Goal: Communication & Community: Answer question/provide support

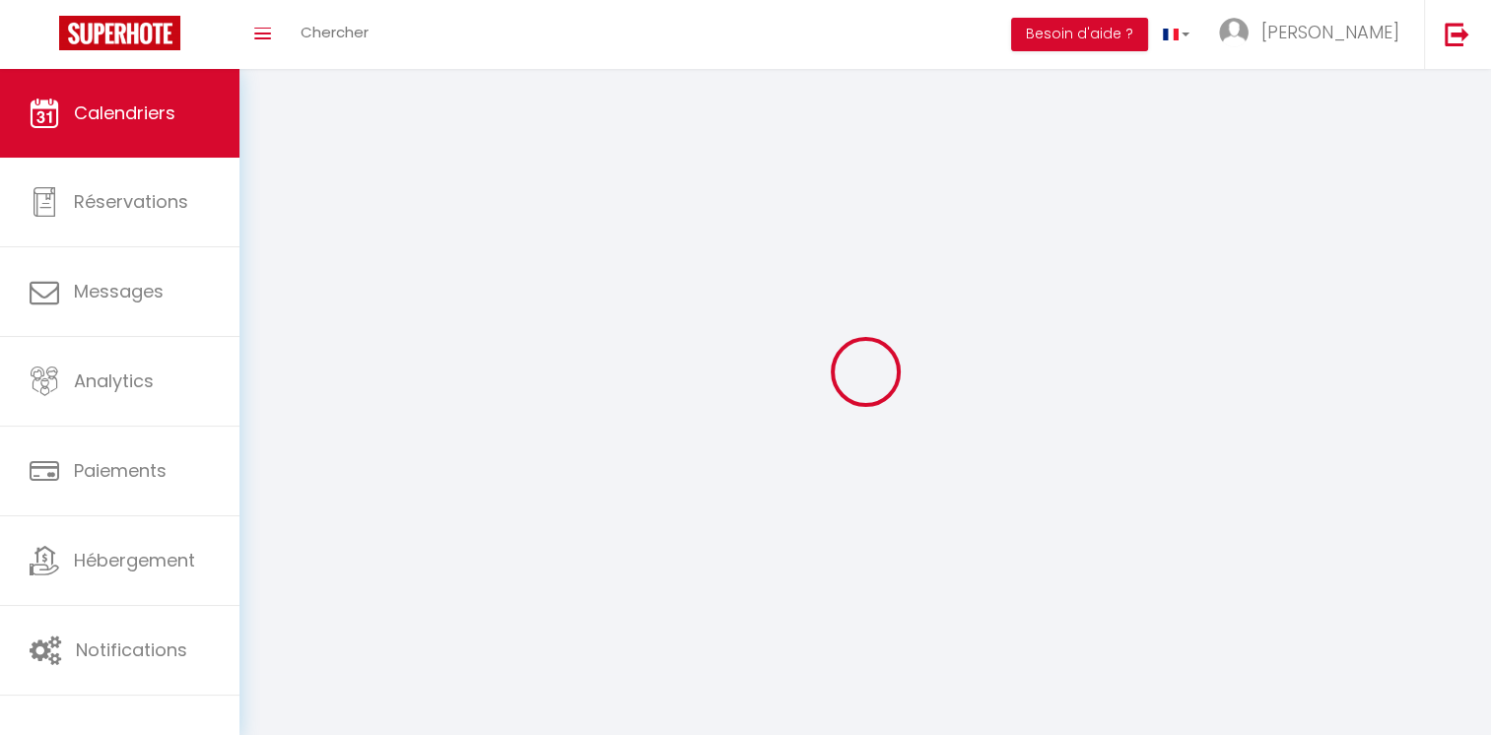
select select
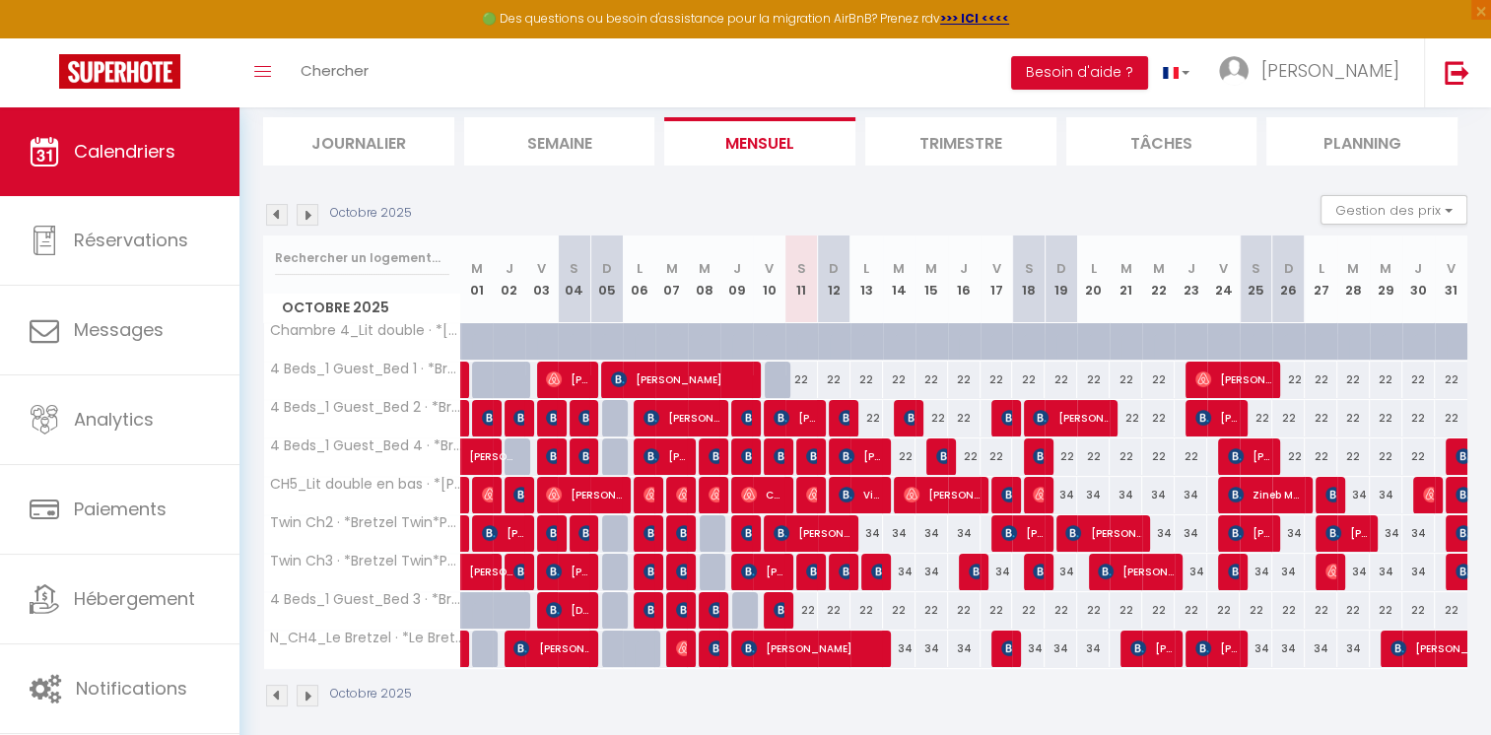
scroll to position [138, 0]
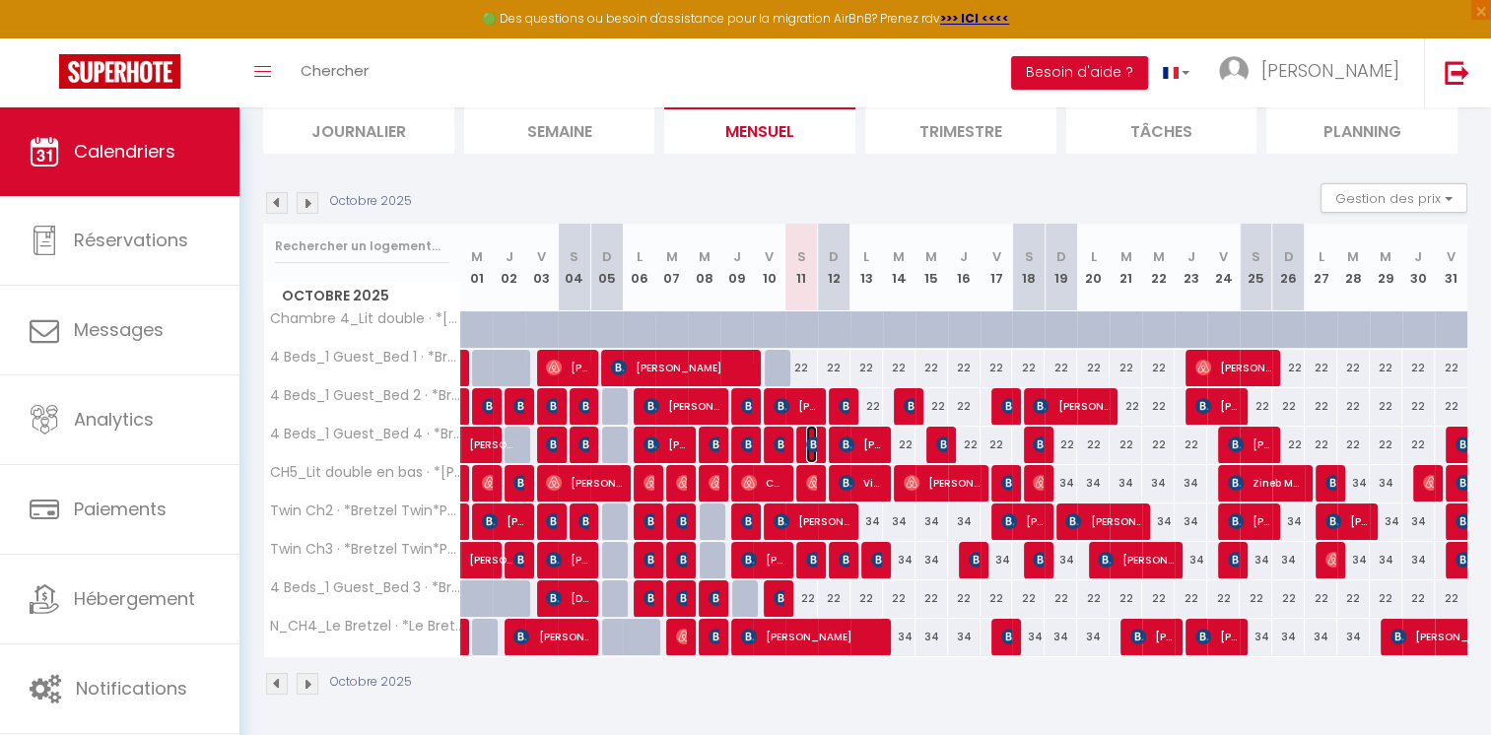
click at [812, 443] on img at bounding box center [814, 445] width 16 height 16
select select "OK"
select select "KO"
select select "0"
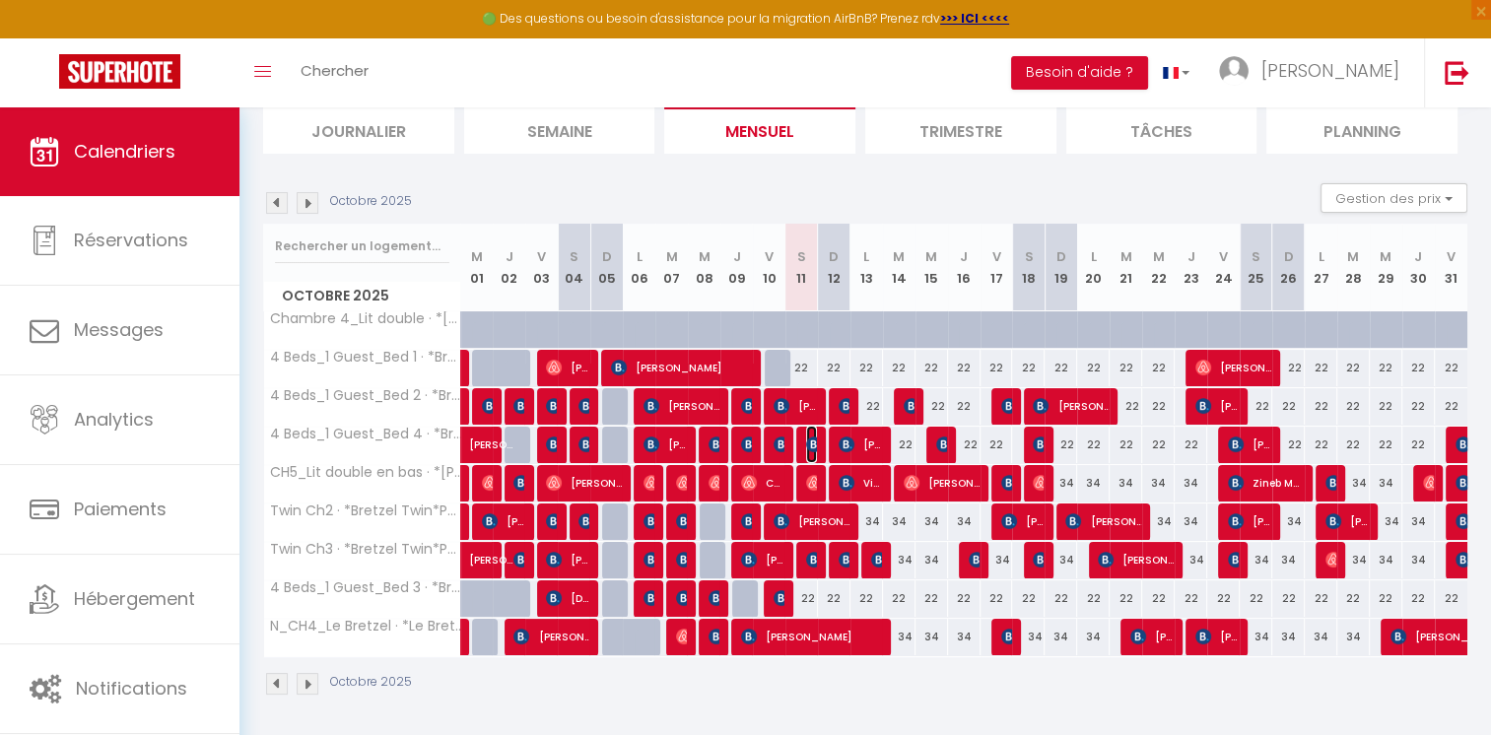
select select "1"
select select
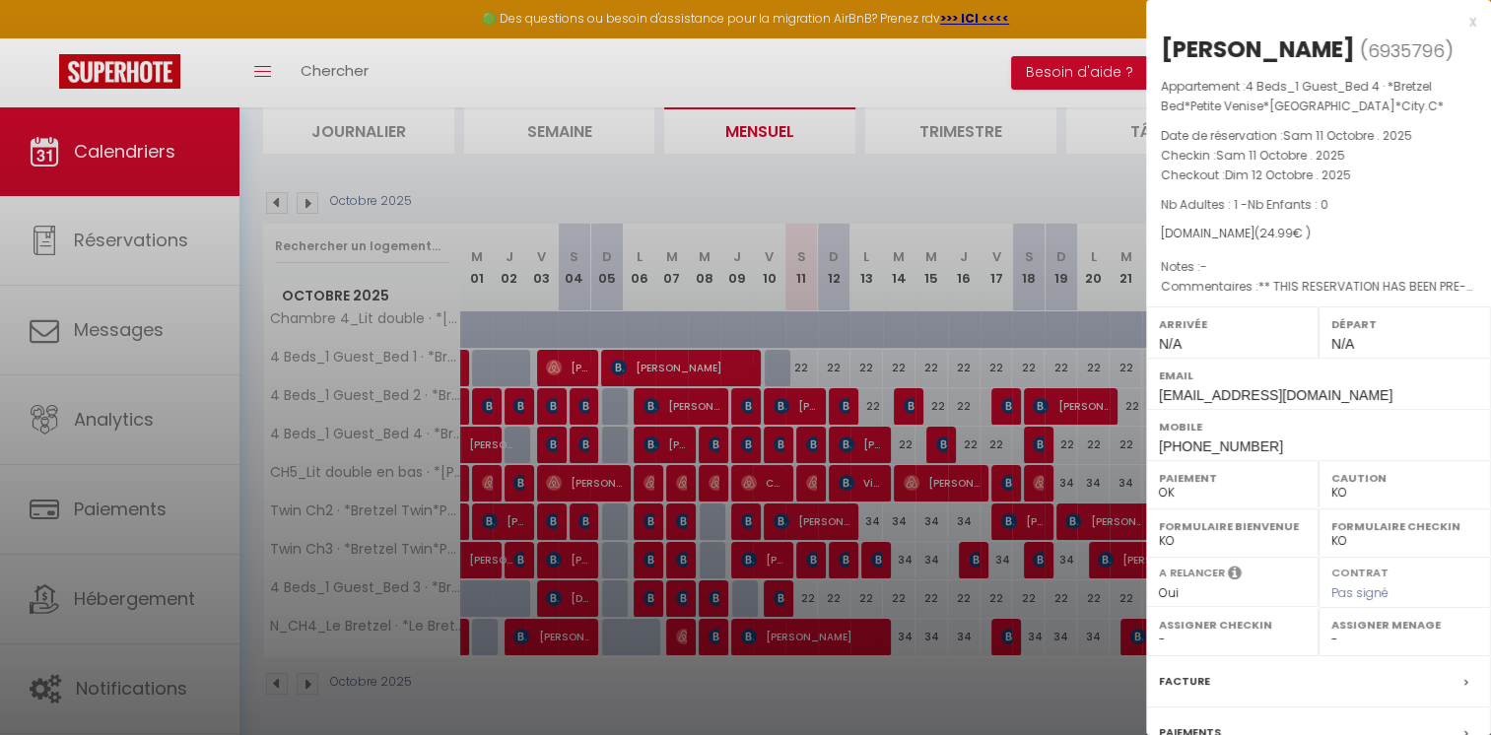
click at [718, 175] on div at bounding box center [745, 367] width 1491 height 735
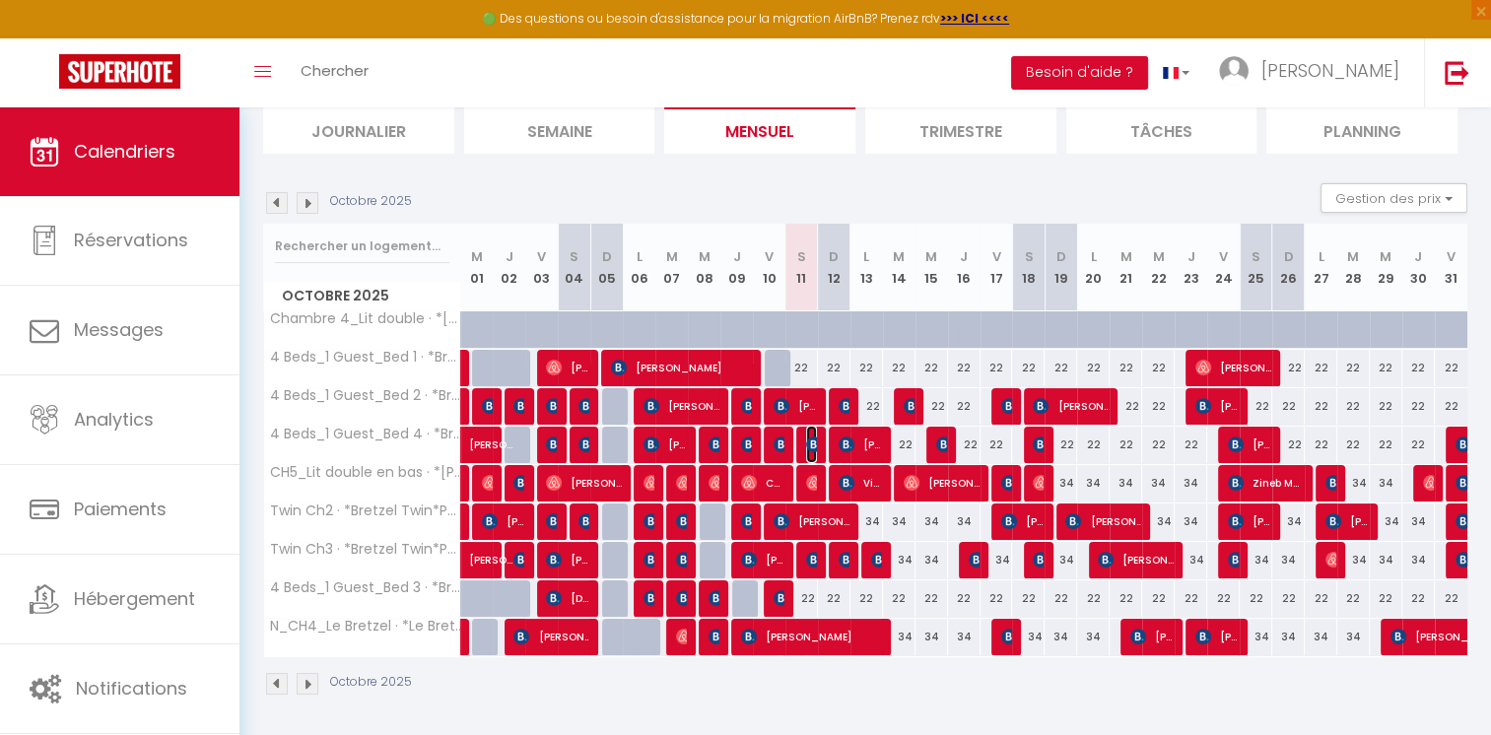
click at [808, 440] on img at bounding box center [814, 445] width 16 height 16
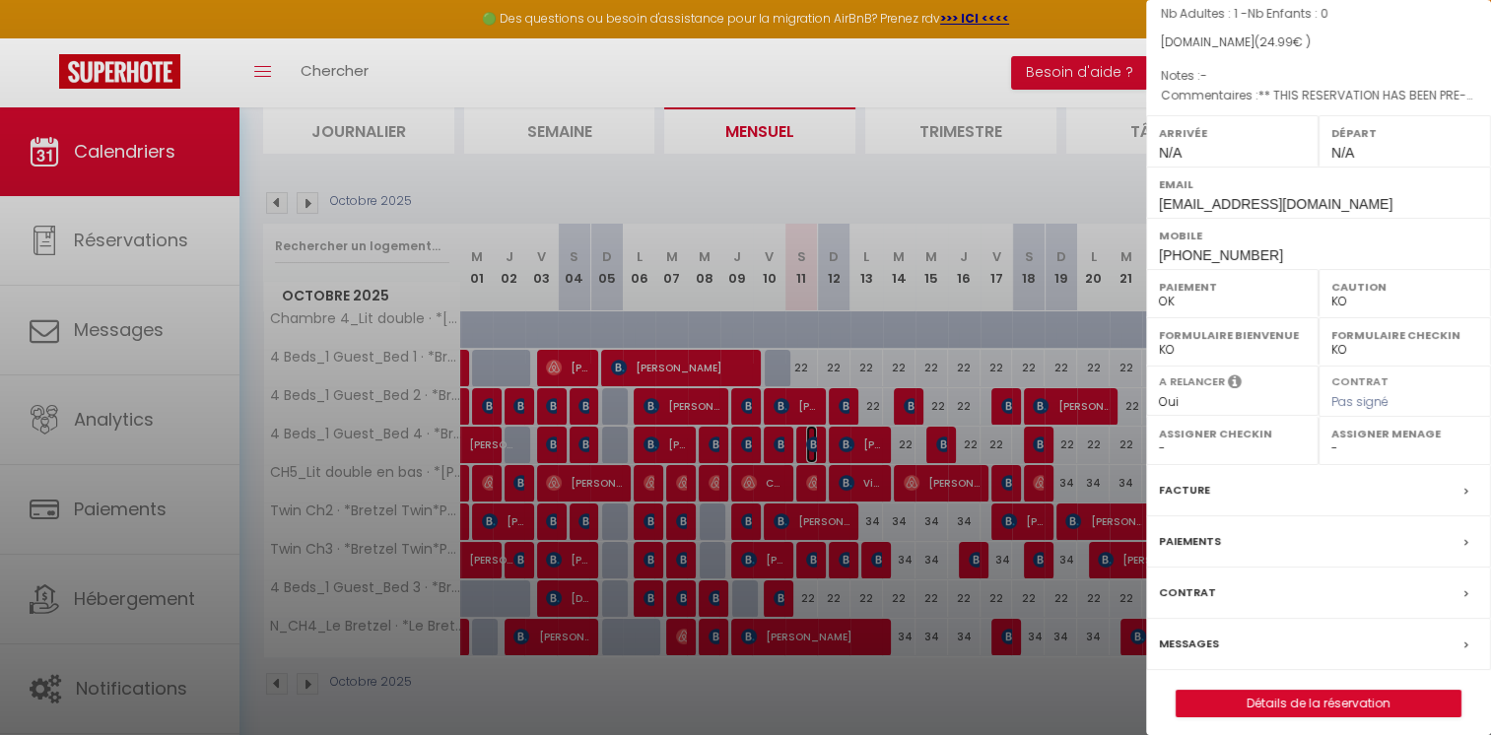
scroll to position [199, 0]
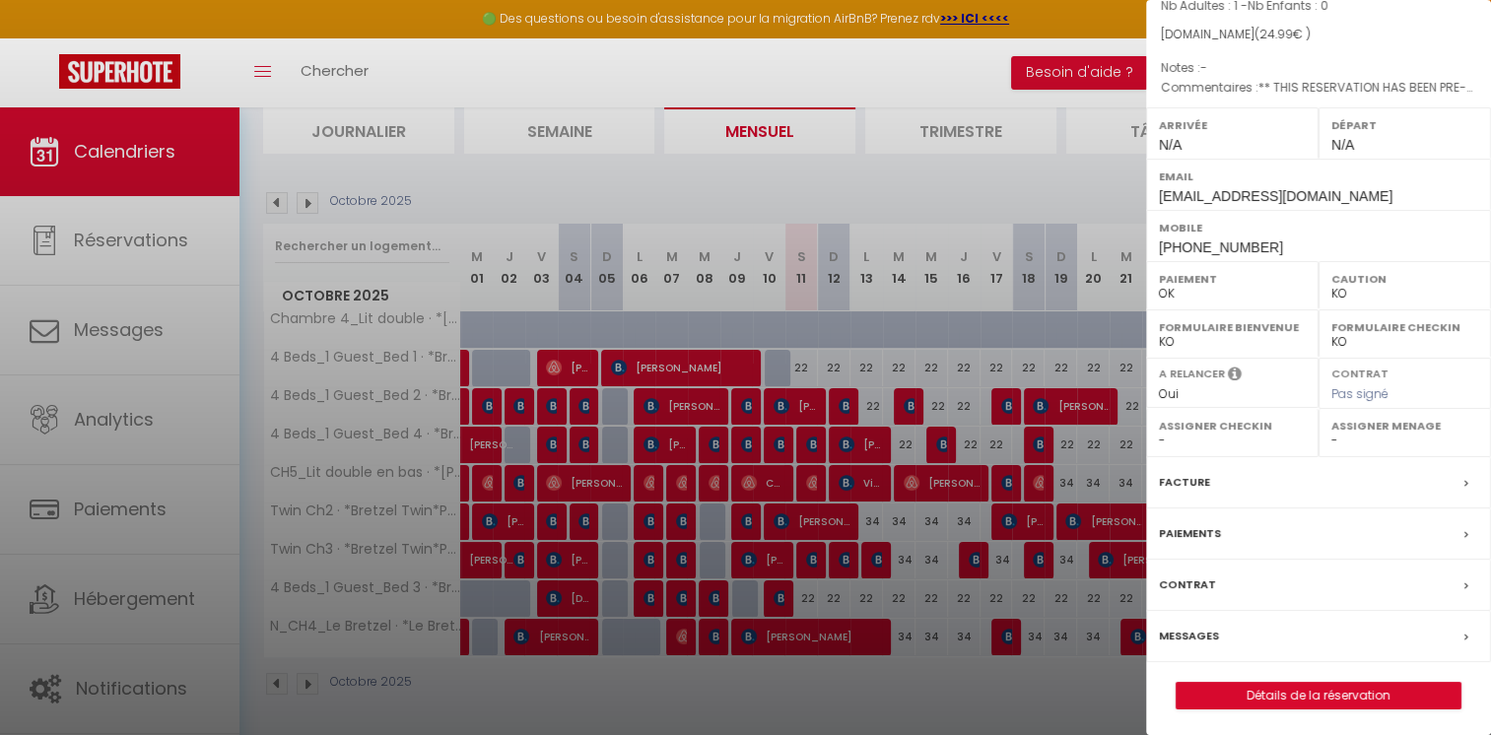
click at [1183, 629] on label "Messages" at bounding box center [1189, 636] width 60 height 21
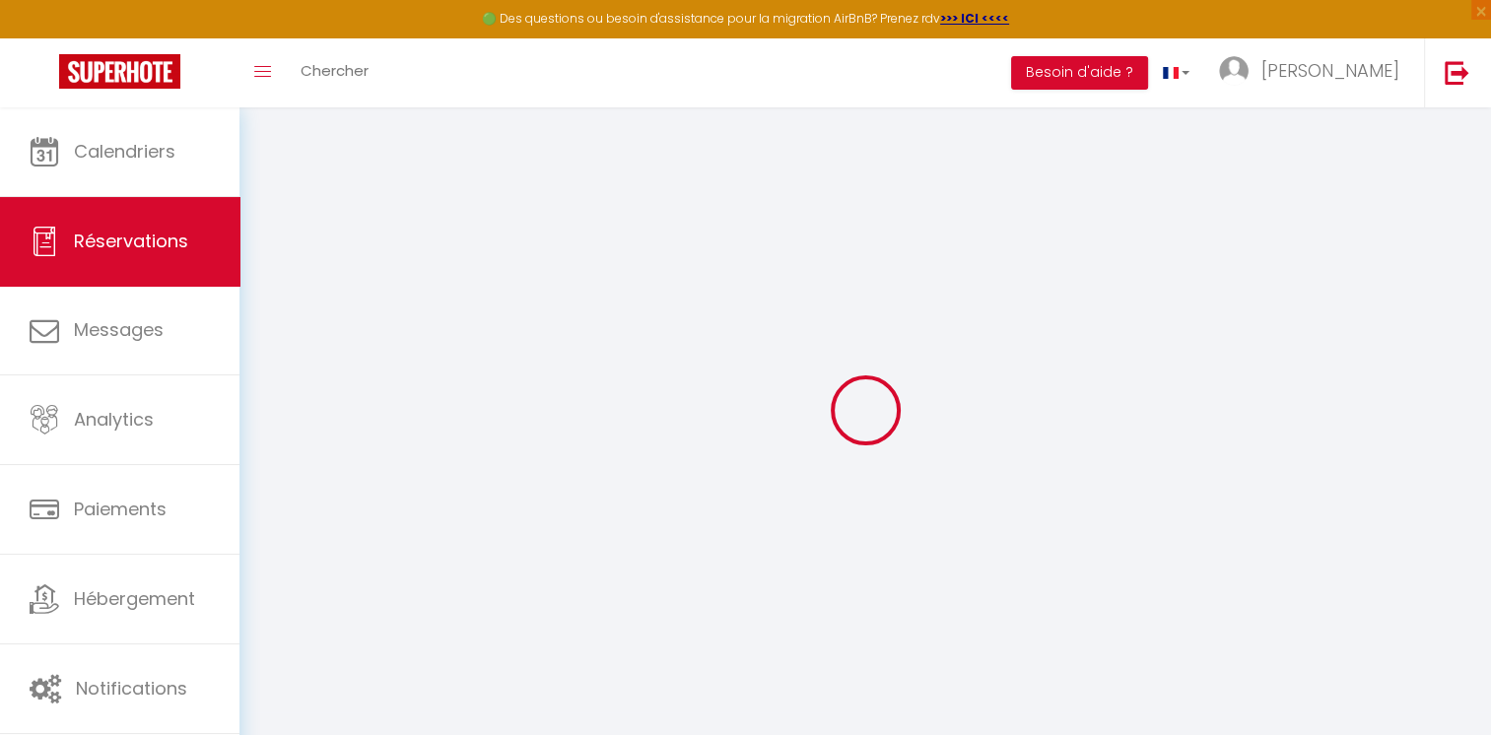
select select
checkbox input "false"
select select
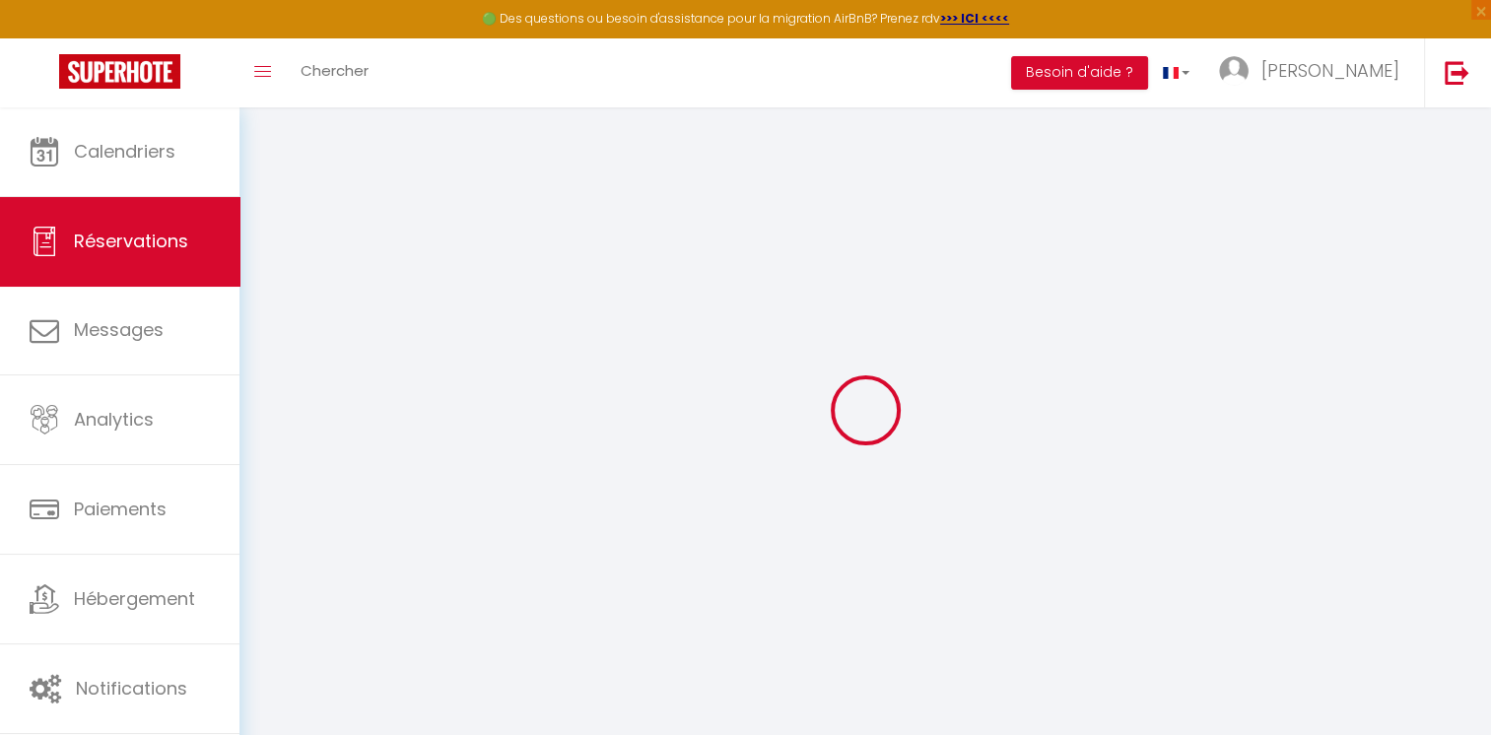
checkbox input "false"
type textarea "** THIS RESERVATION HAS BEEN PRE-PAID ** BOOKING NOTE : Payment charge is EUR 0…"
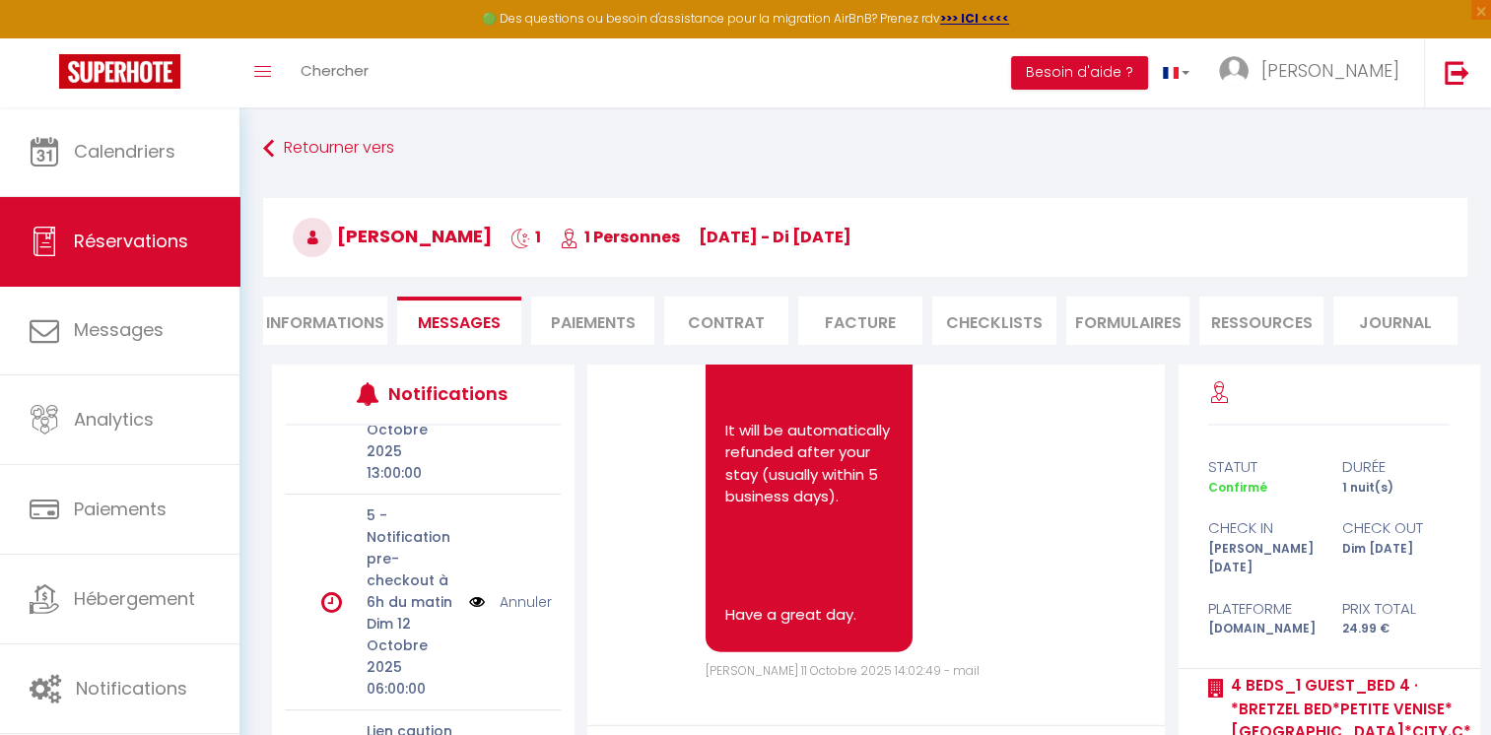
scroll to position [591, 0]
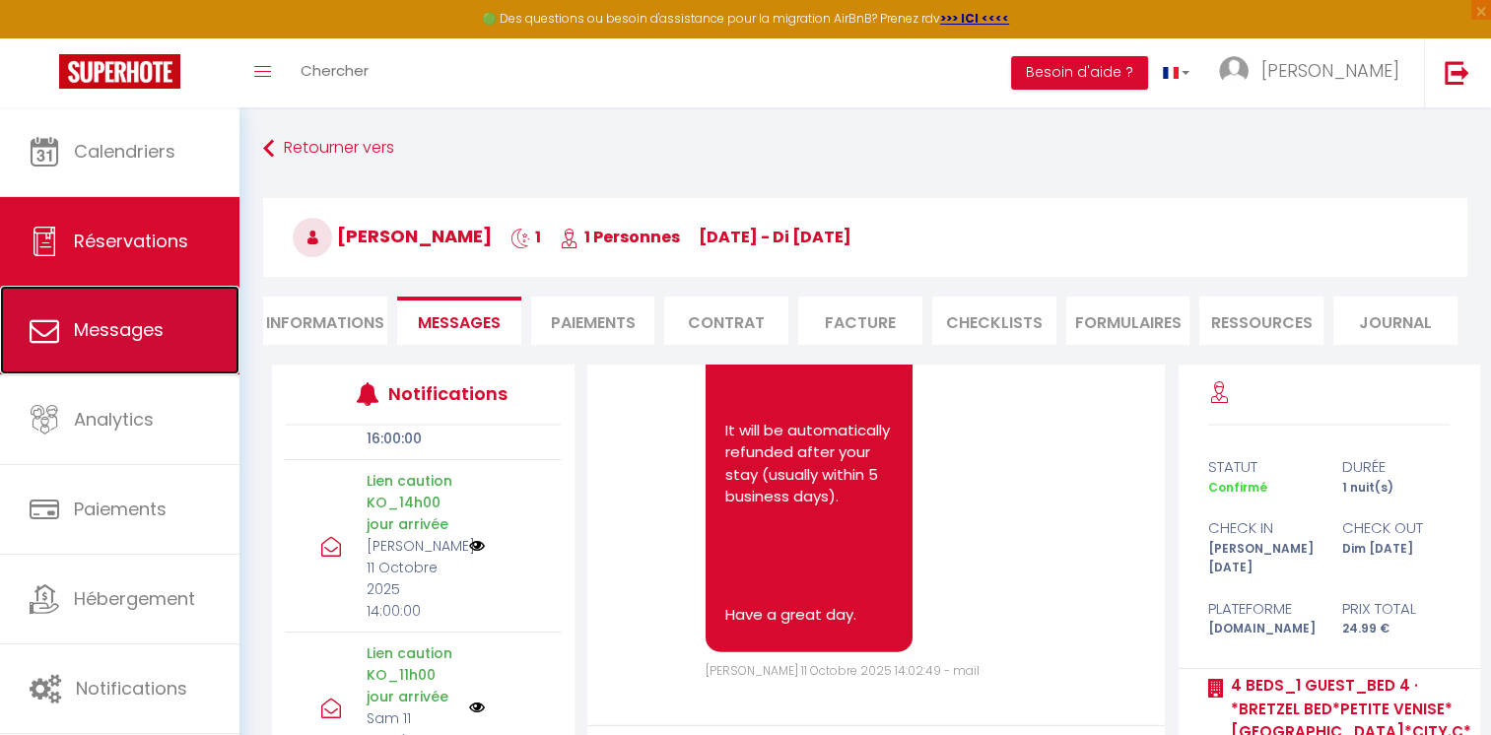
click at [162, 350] on link "Messages" at bounding box center [119, 330] width 239 height 89
select select "message"
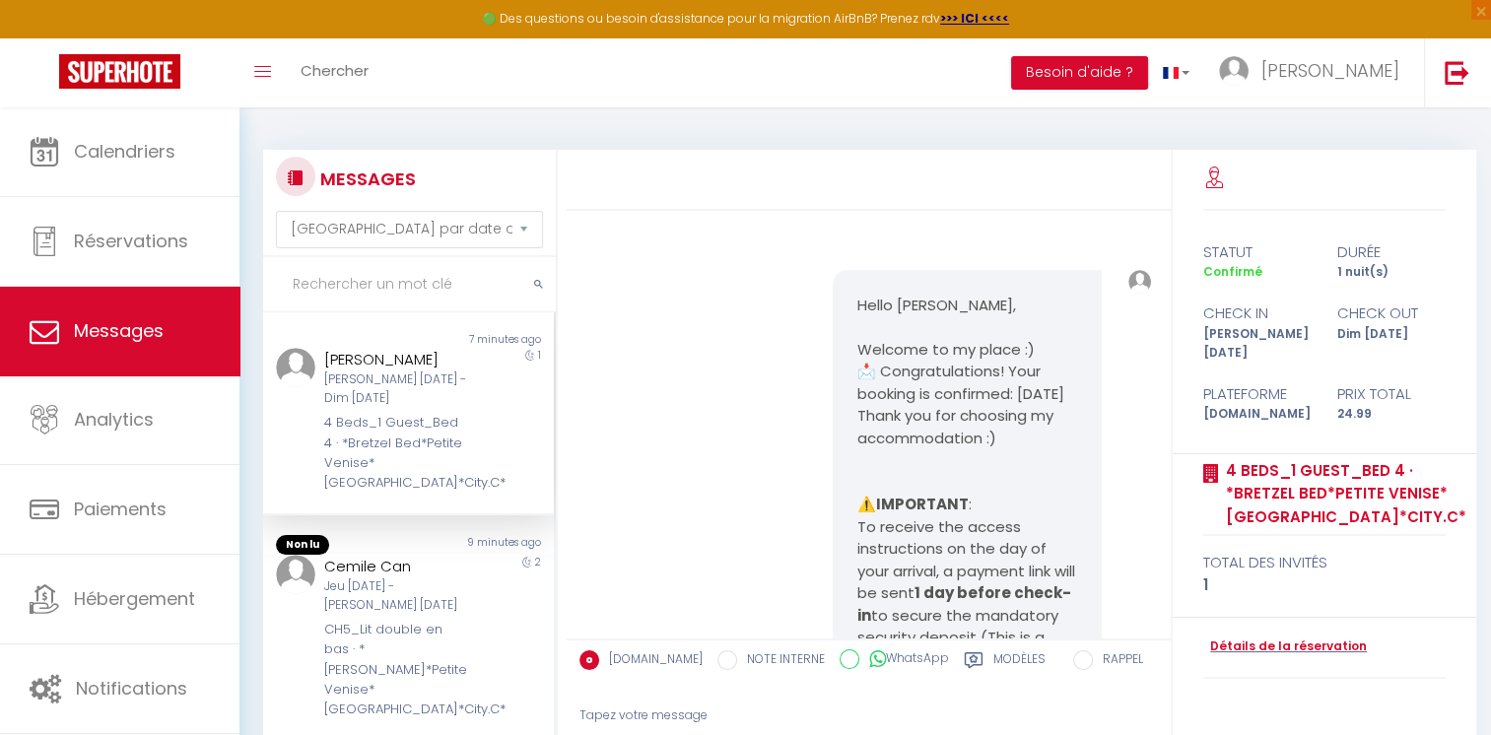
scroll to position [11458, 0]
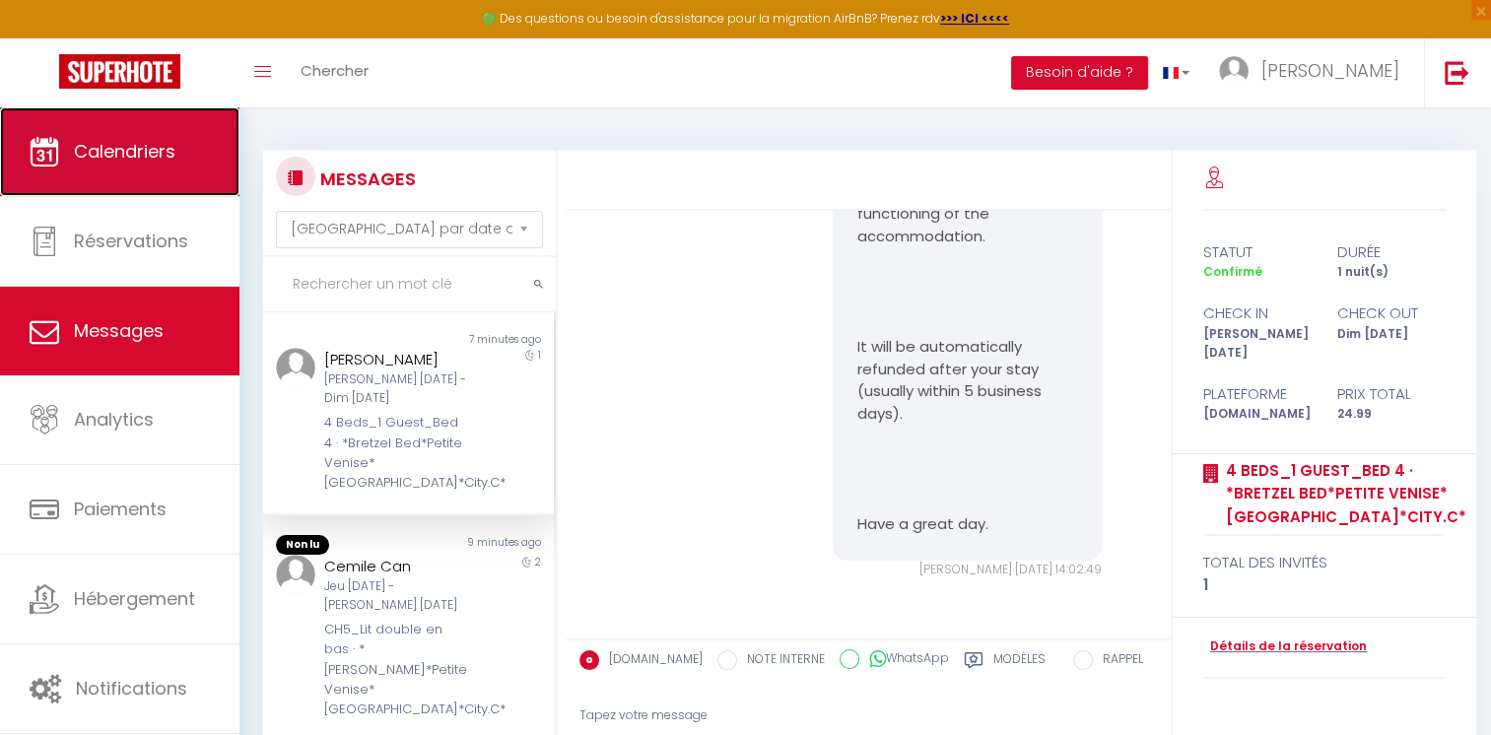
click at [142, 163] on span "Calendriers" at bounding box center [124, 151] width 101 height 25
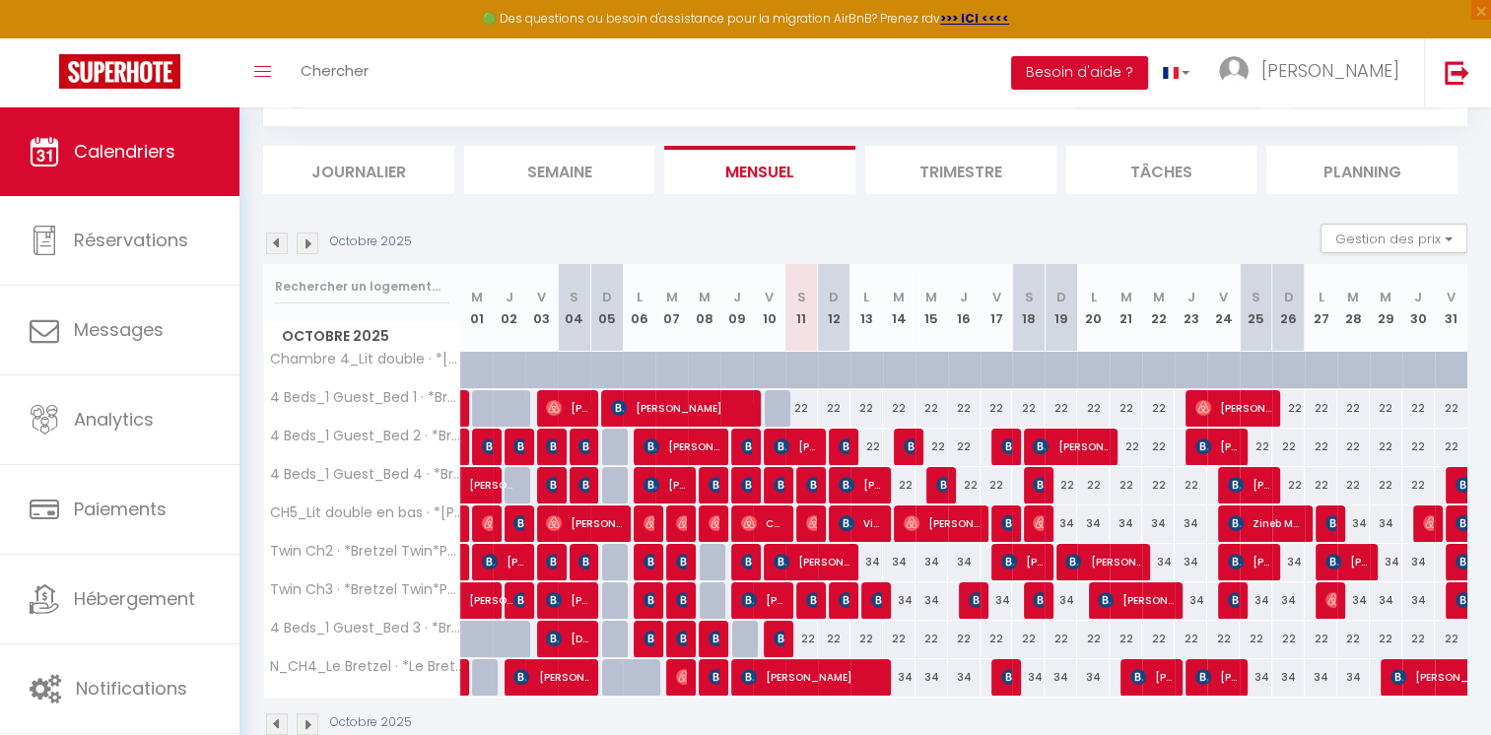
scroll to position [99, 0]
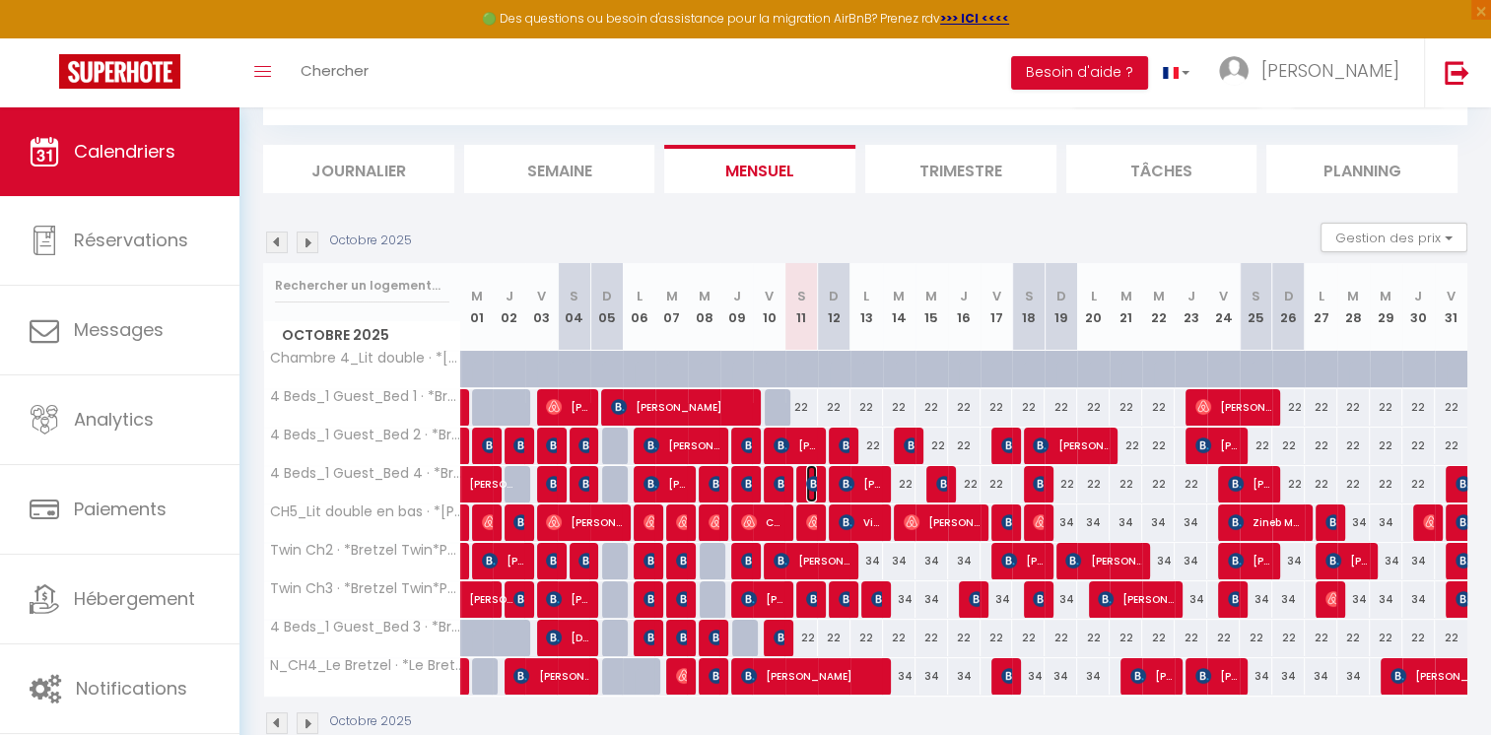
click at [811, 479] on img at bounding box center [814, 484] width 16 height 16
select select "OK"
select select "KO"
select select "0"
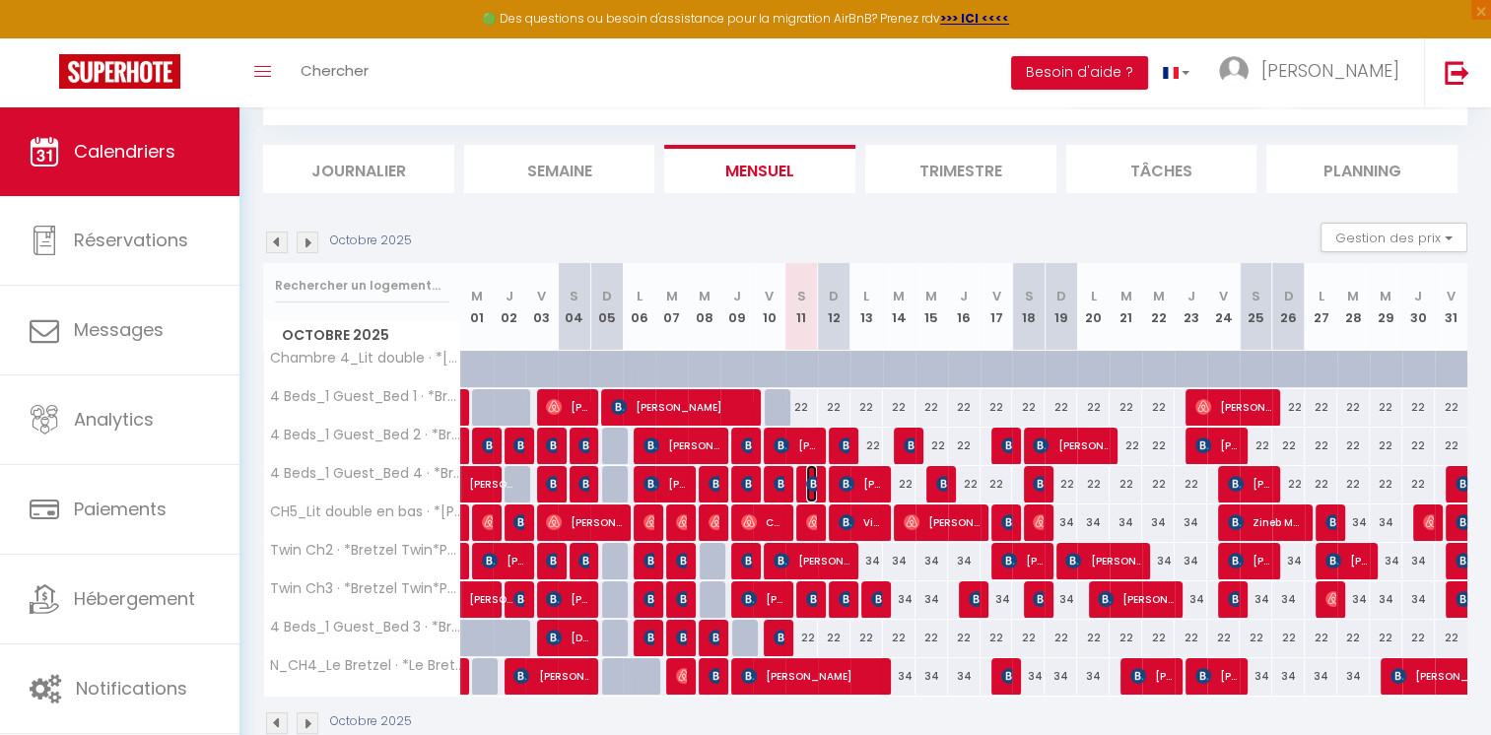
select select "1"
select select
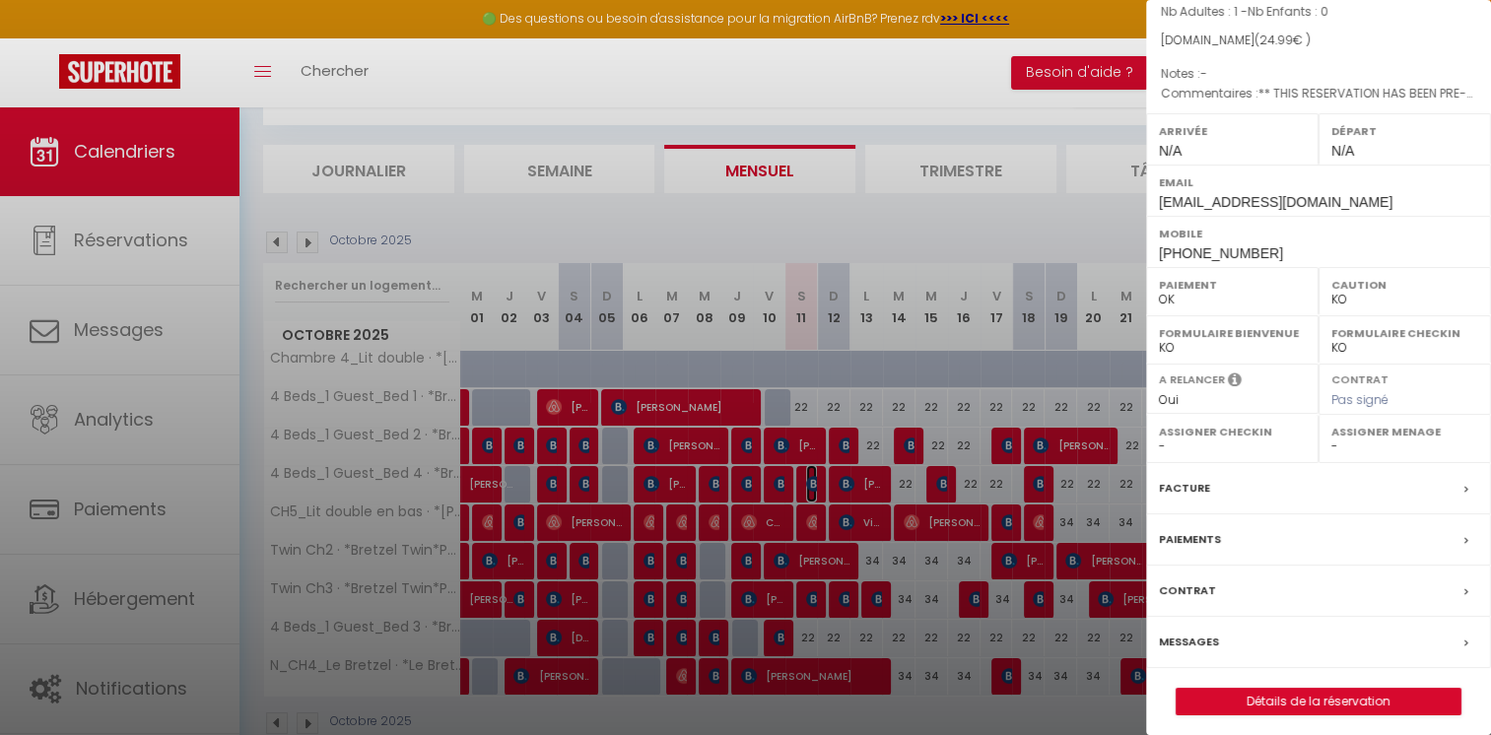
scroll to position [199, 0]
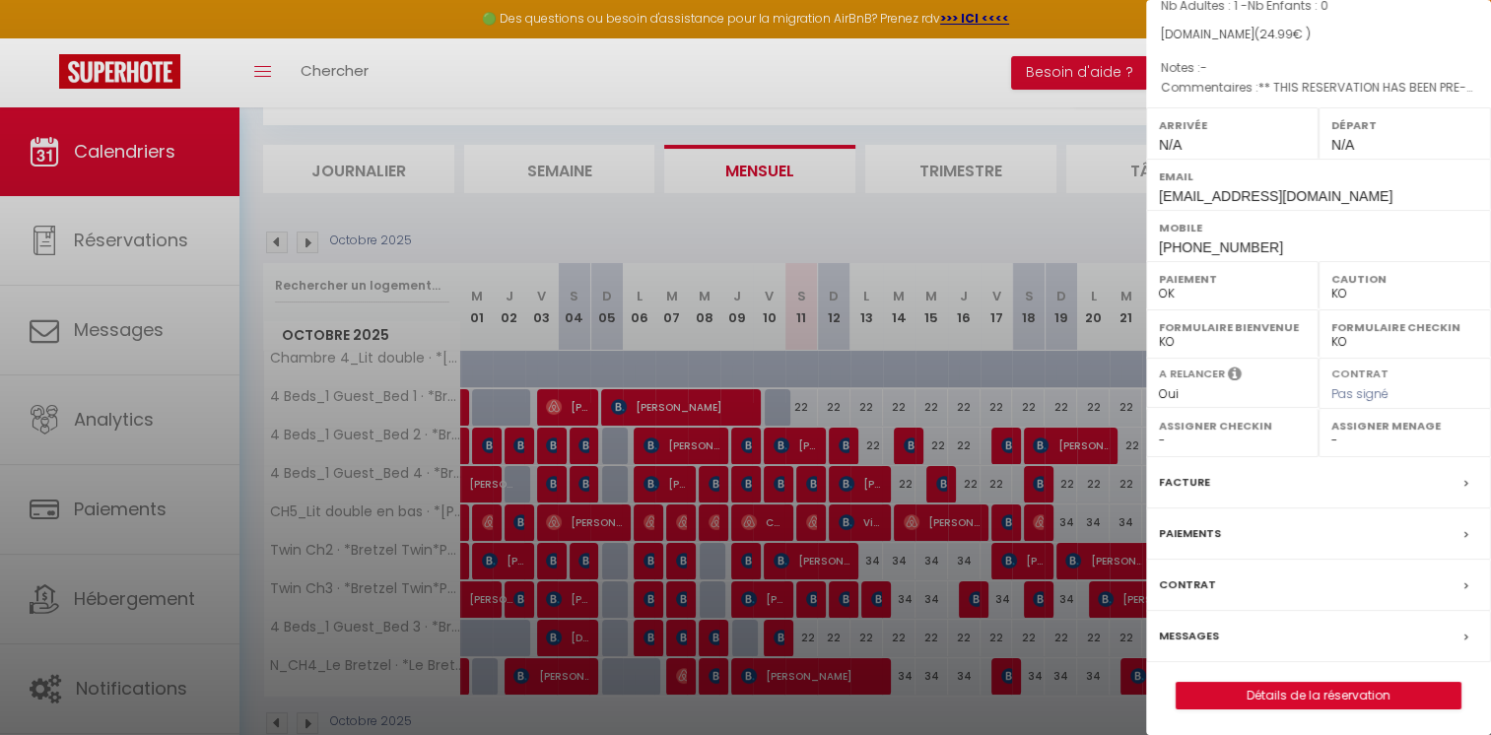
click at [1173, 631] on label "Messages" at bounding box center [1189, 636] width 60 height 21
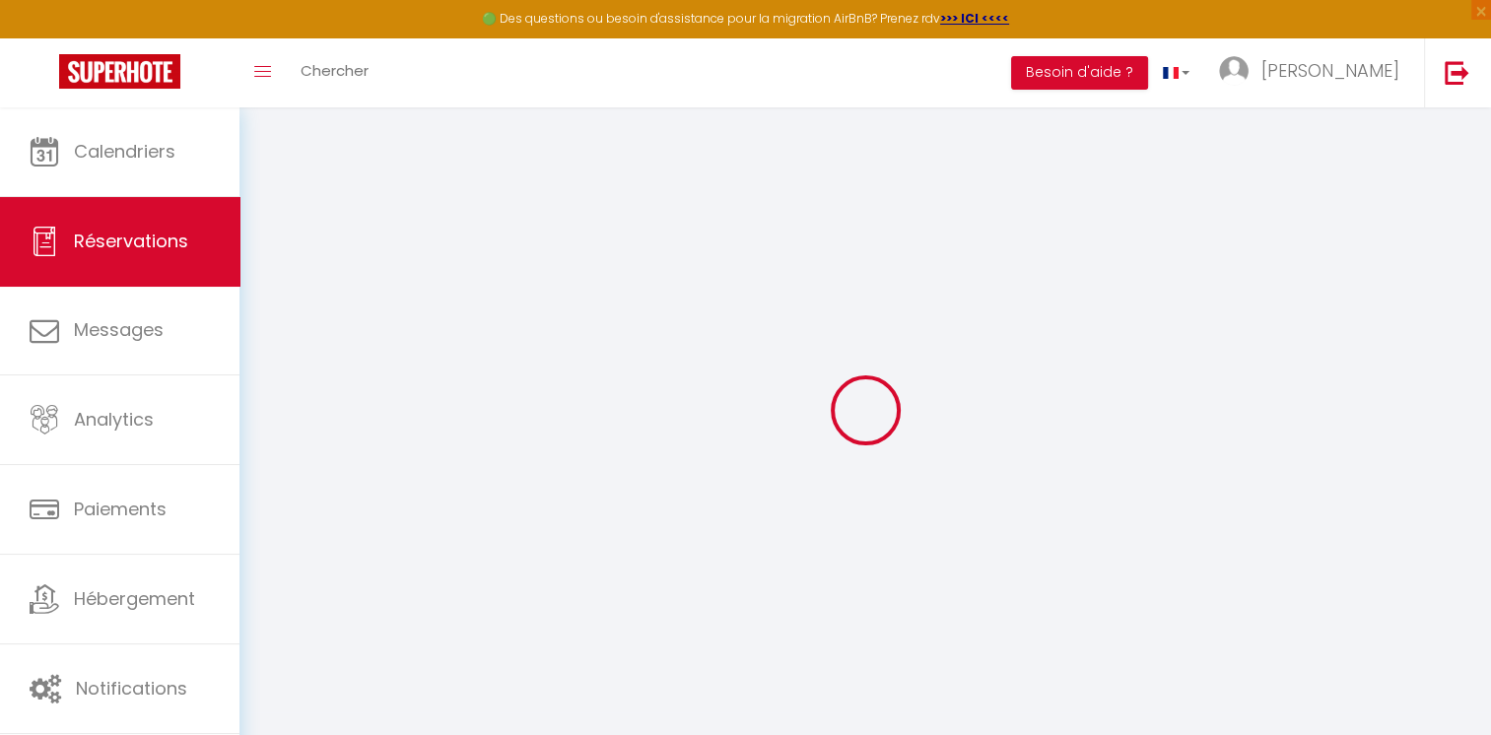
select select
checkbox input "false"
select select
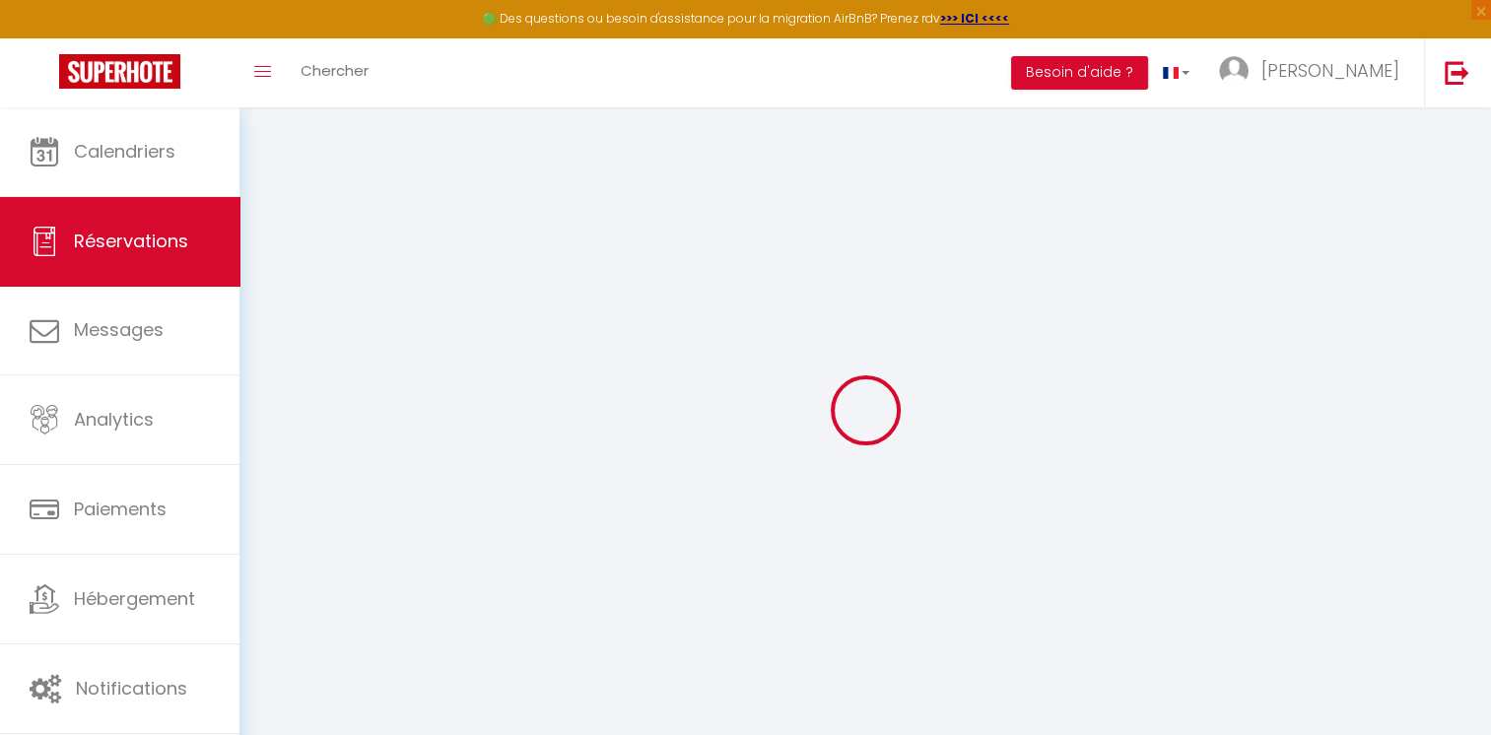
checkbox input "false"
type textarea "** THIS RESERVATION HAS BEEN PRE-PAID ** BOOKING NOTE : Payment charge is EUR 0…"
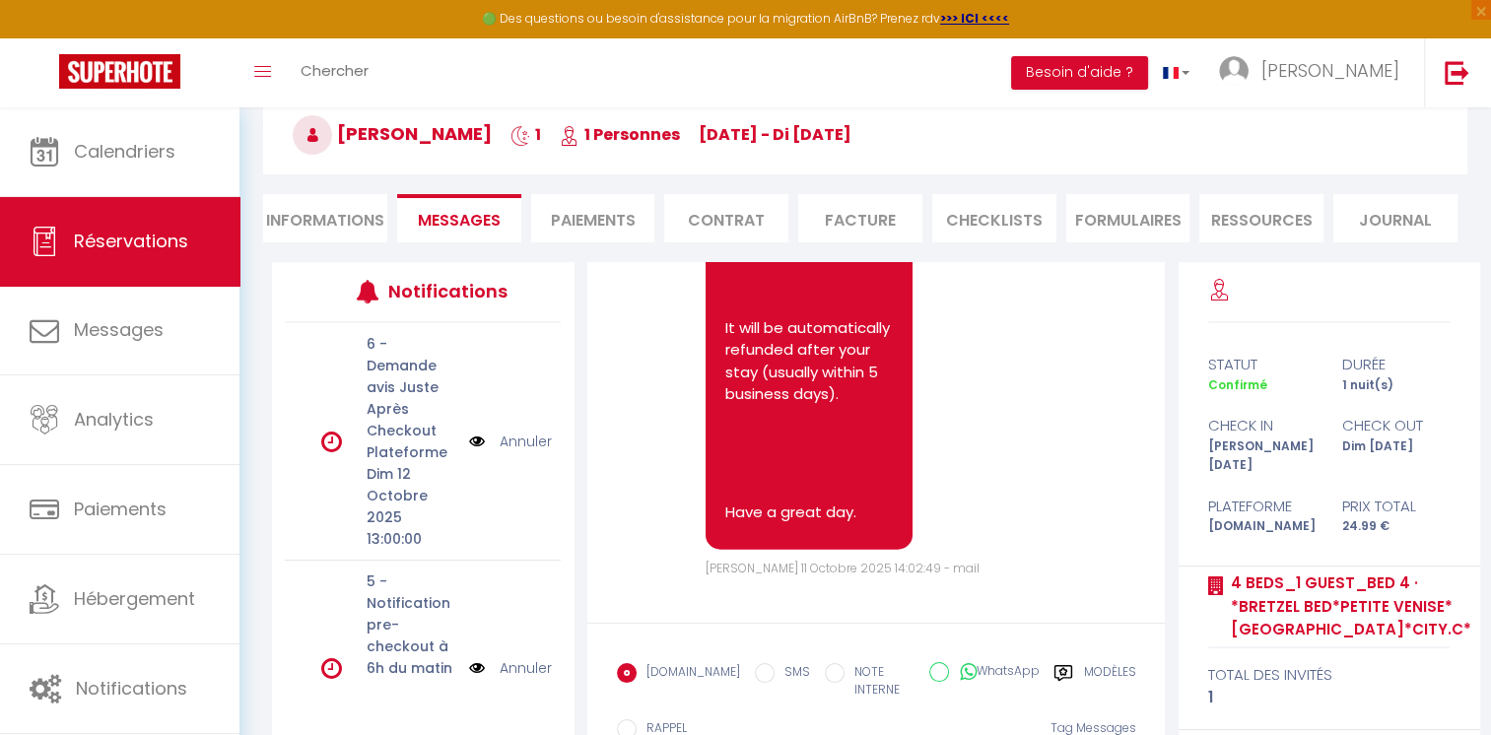
scroll to position [229, 0]
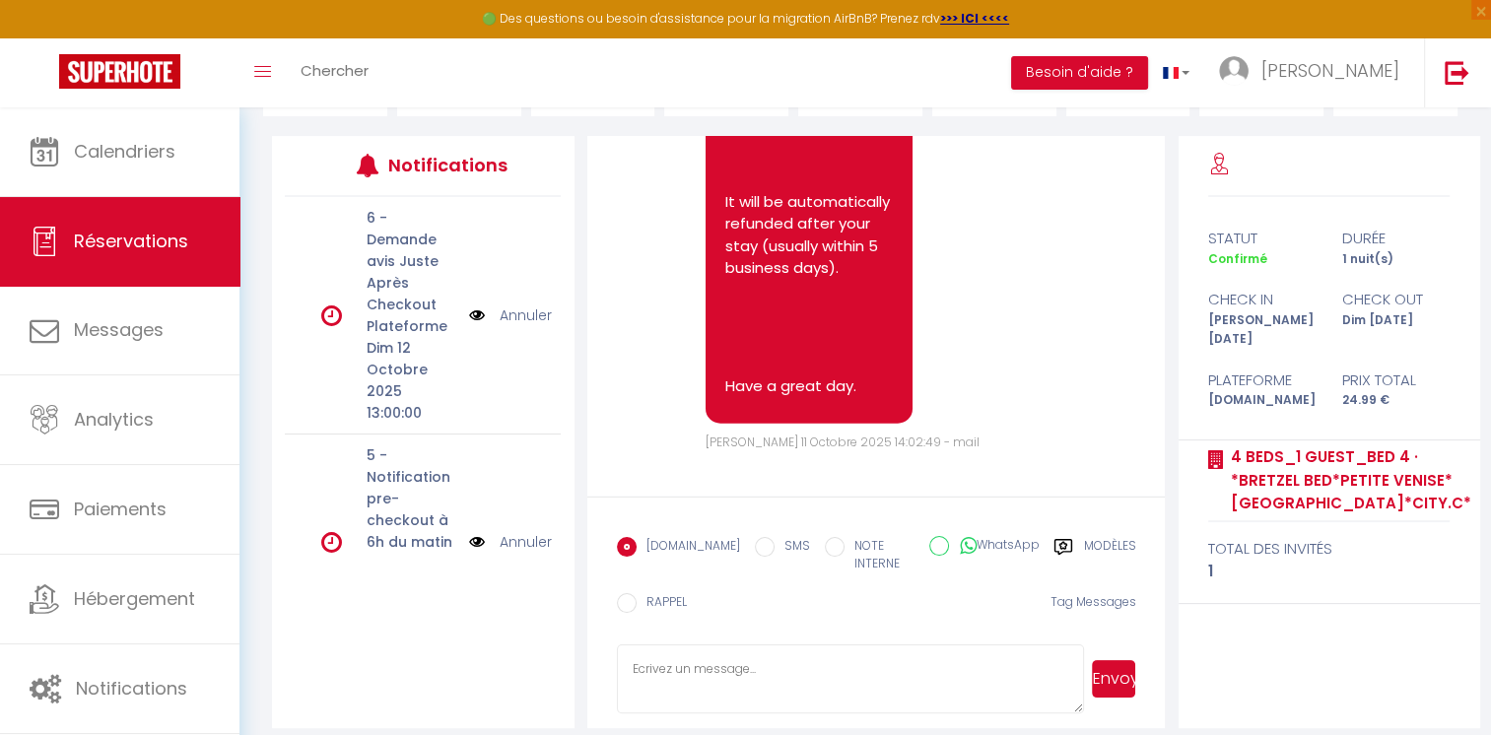
click at [1099, 548] on label "Modèles" at bounding box center [1109, 557] width 52 height 40
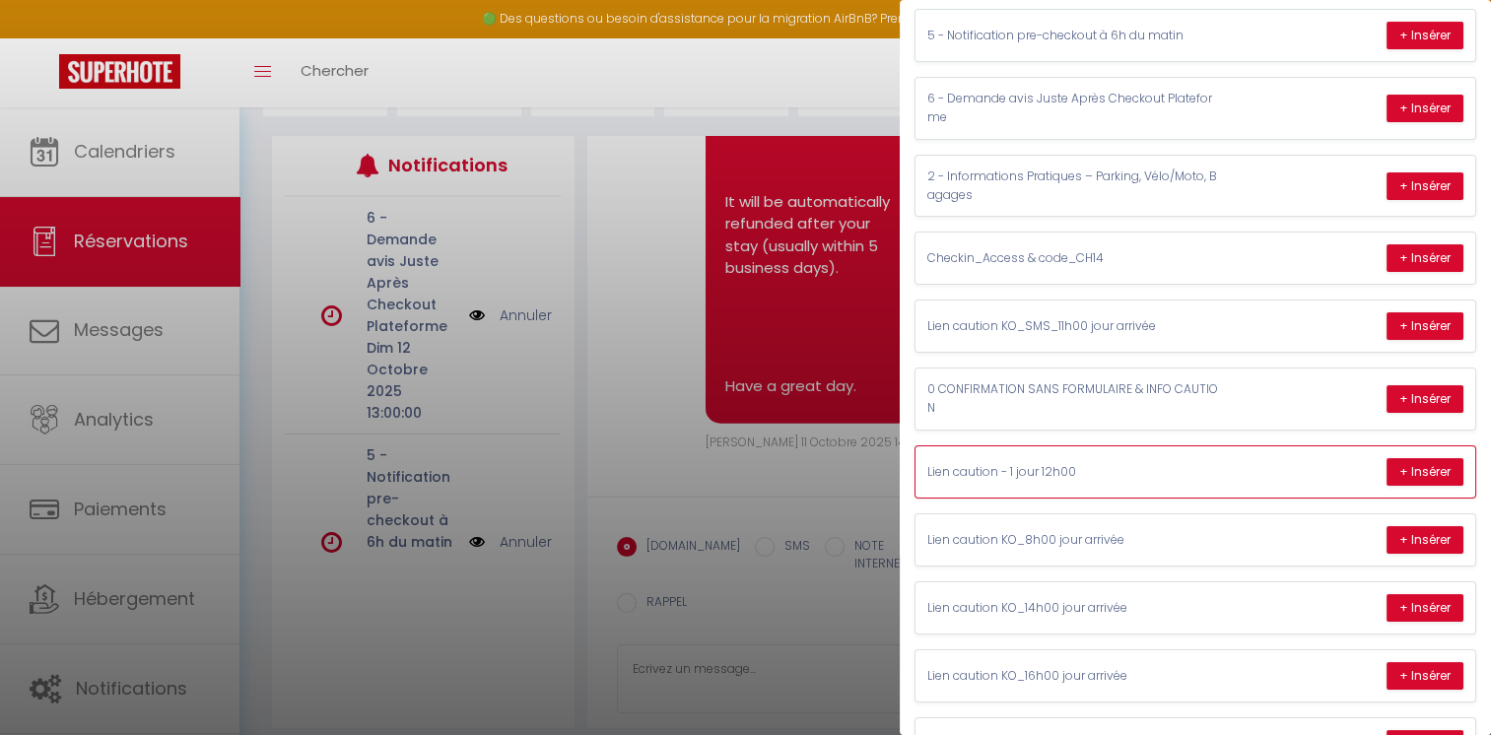
scroll to position [325, 0]
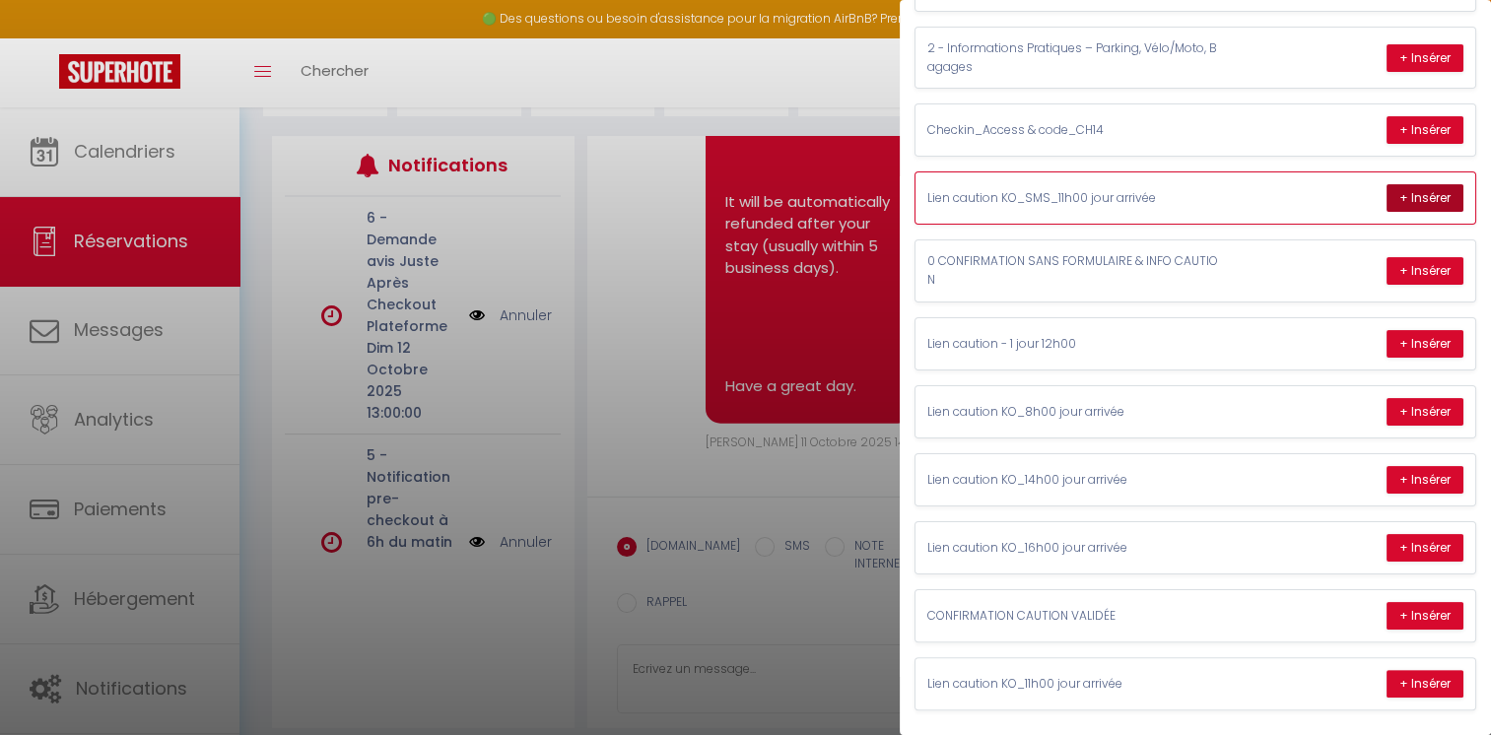
click at [1405, 192] on button "+ Insérer" at bounding box center [1425, 198] width 77 height 28
type textarea "Hello [PERSON_NAME], please confirm the security deposit to access the accommod…"
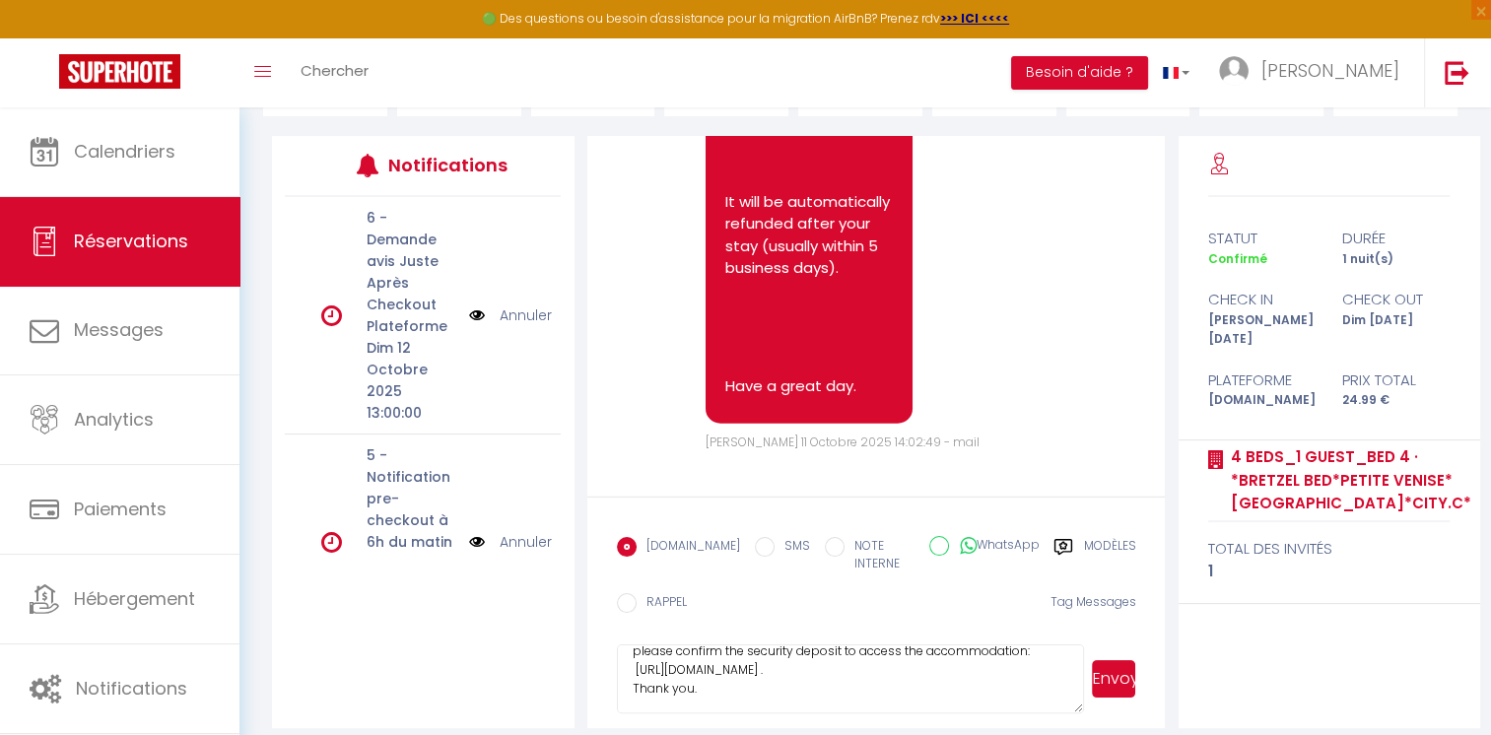
scroll to position [0, 0]
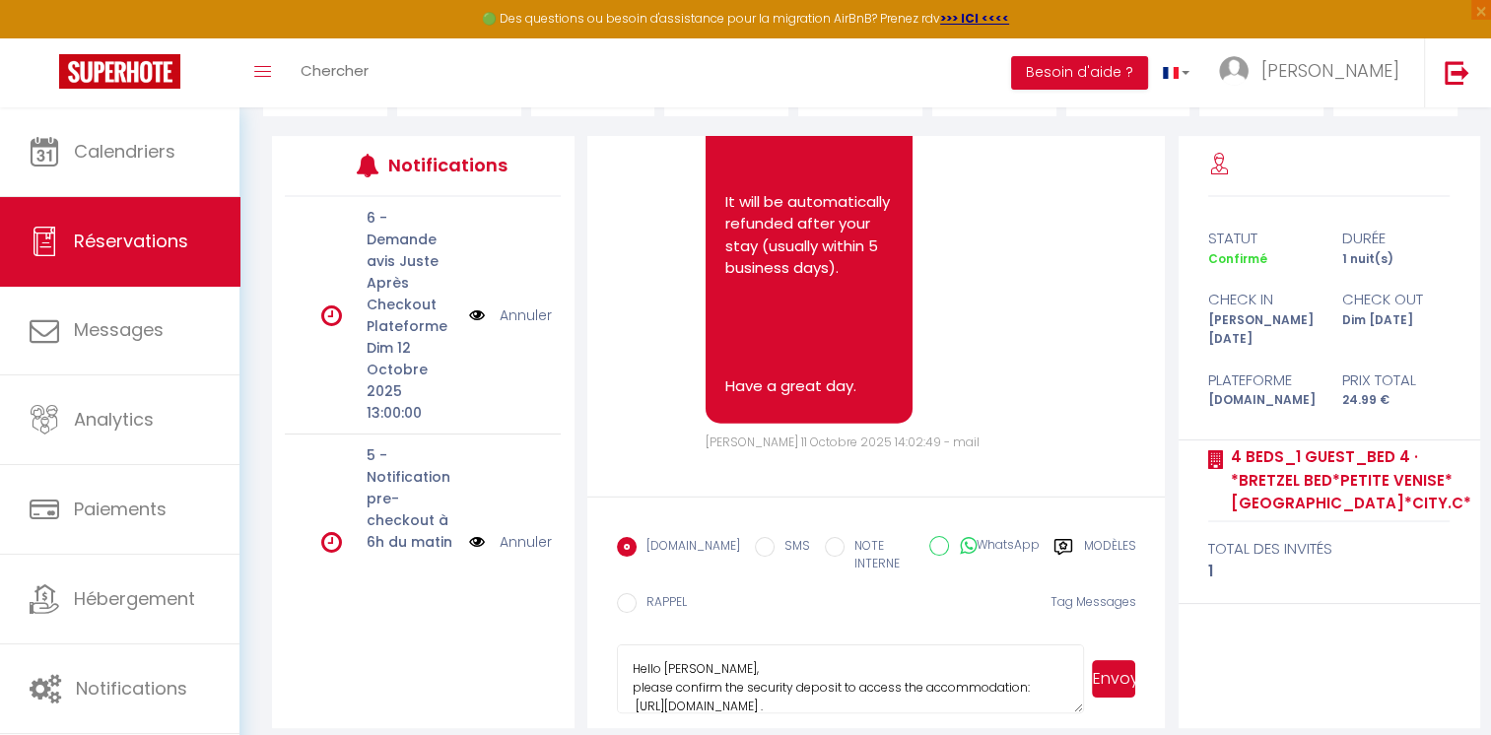
drag, startPoint x: 733, startPoint y: 686, endPoint x: 621, endPoint y: 625, distance: 127.9
click at [621, 625] on form "[DOMAIN_NAME] SMS NOTE INTERNE WhatsApp Modèles 11 « ‹ » › [DATE] [PHONE_NUMBER…" at bounding box center [876, 613] width 578 height 232
click at [952, 547] on label "WhatsApp" at bounding box center [994, 547] width 90 height 22
click at [949, 547] on input "WhatsApp" at bounding box center [939, 546] width 20 height 20
radio input "true"
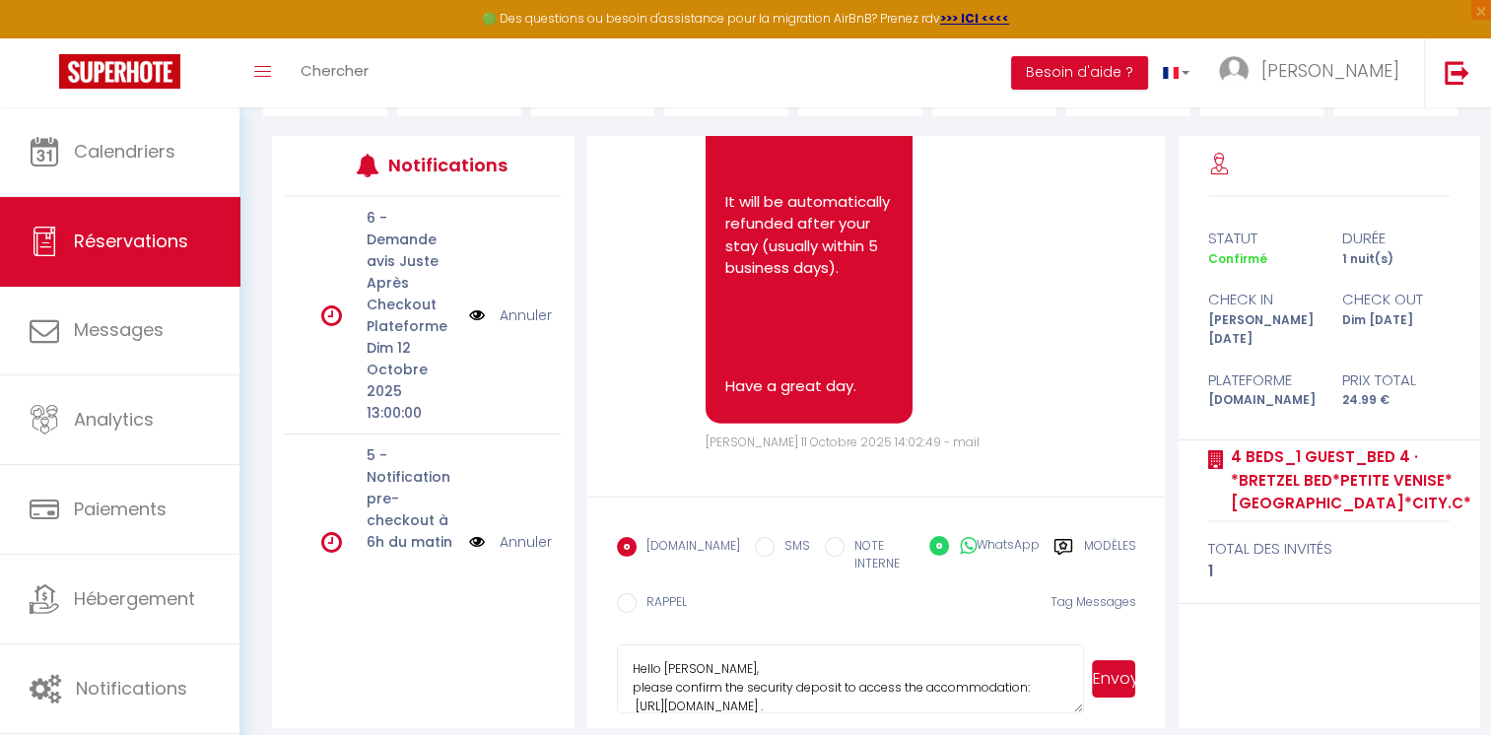
radio input "false"
click at [1118, 664] on button "Envoyer" at bounding box center [1114, 678] width 44 height 37
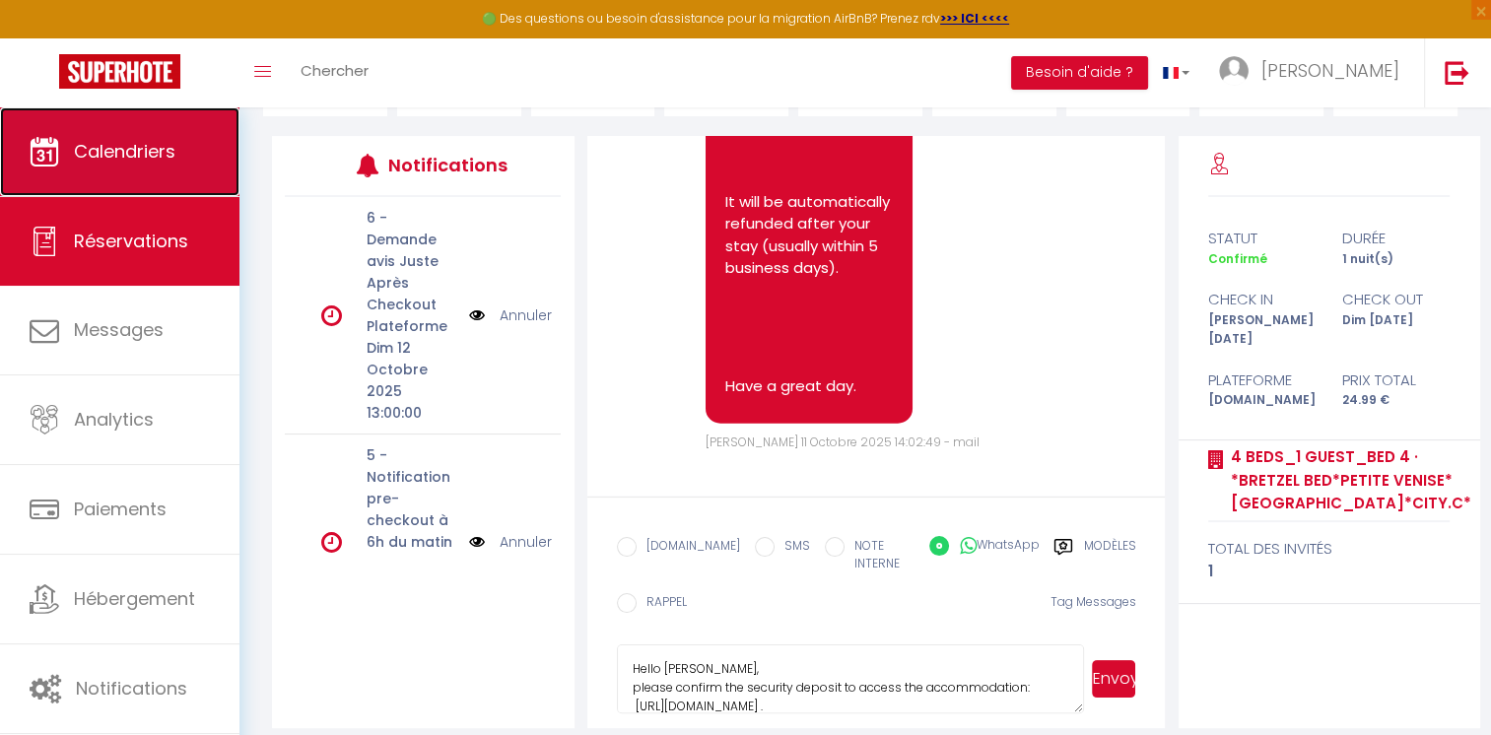
click at [154, 157] on span "Calendriers" at bounding box center [124, 151] width 101 height 25
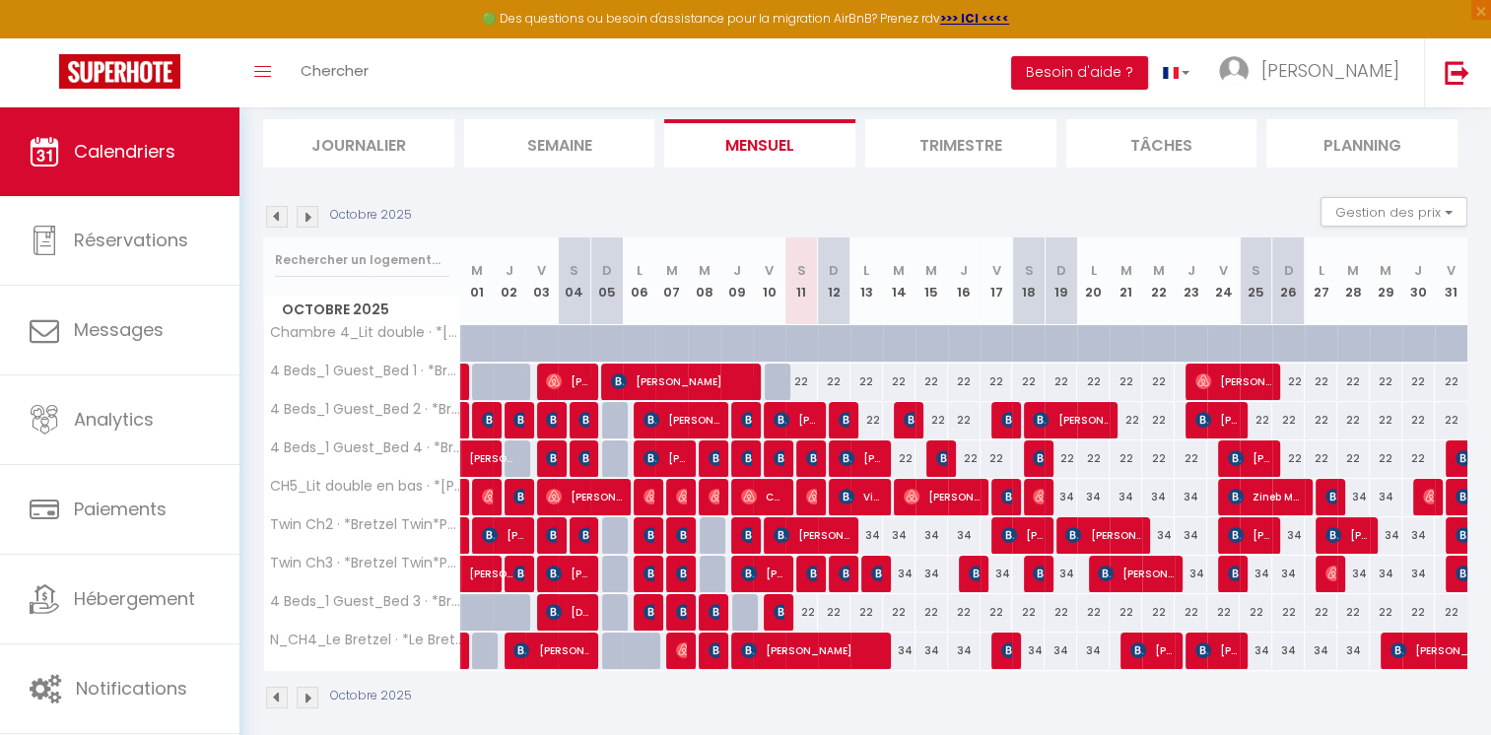
scroll to position [138, 0]
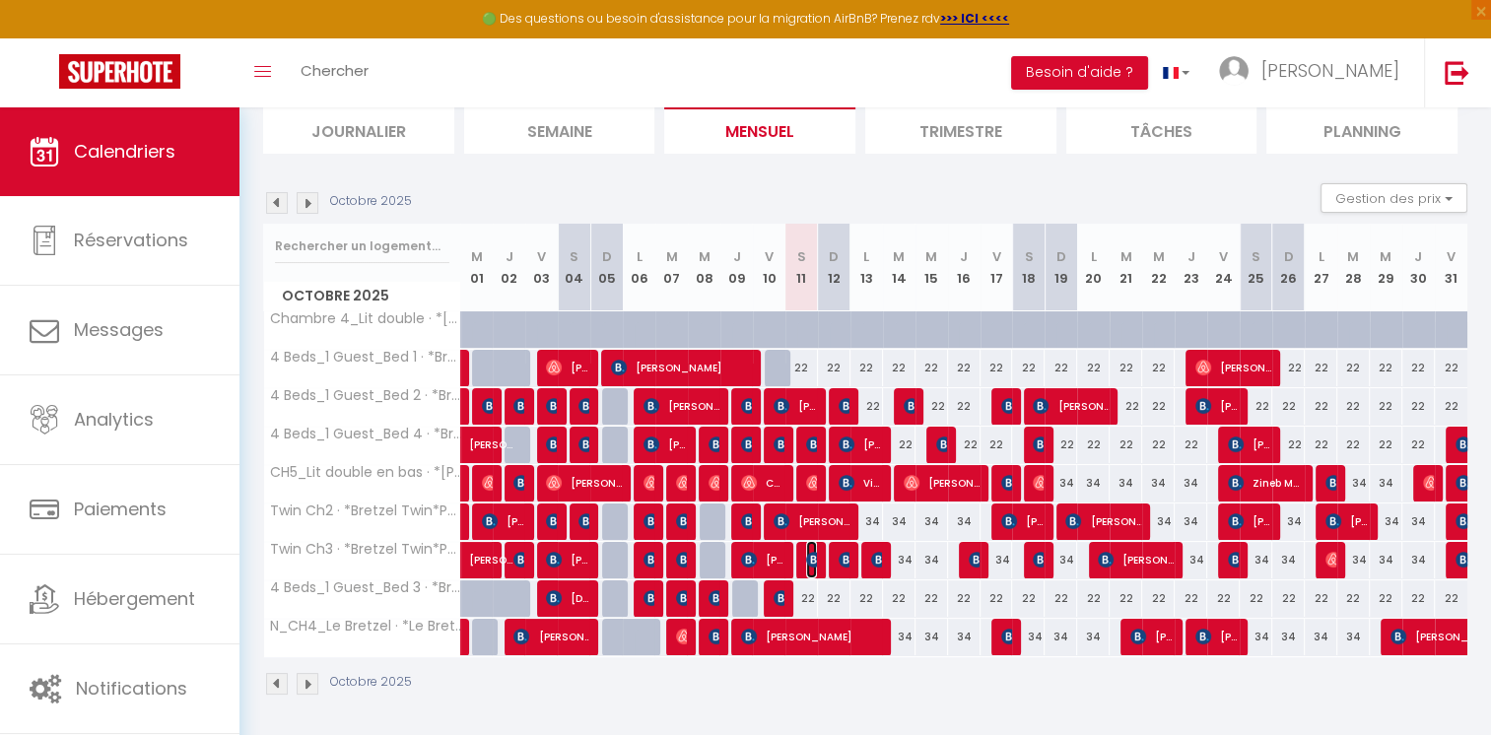
click at [811, 559] on img at bounding box center [814, 560] width 16 height 16
select select "OK"
select select "0"
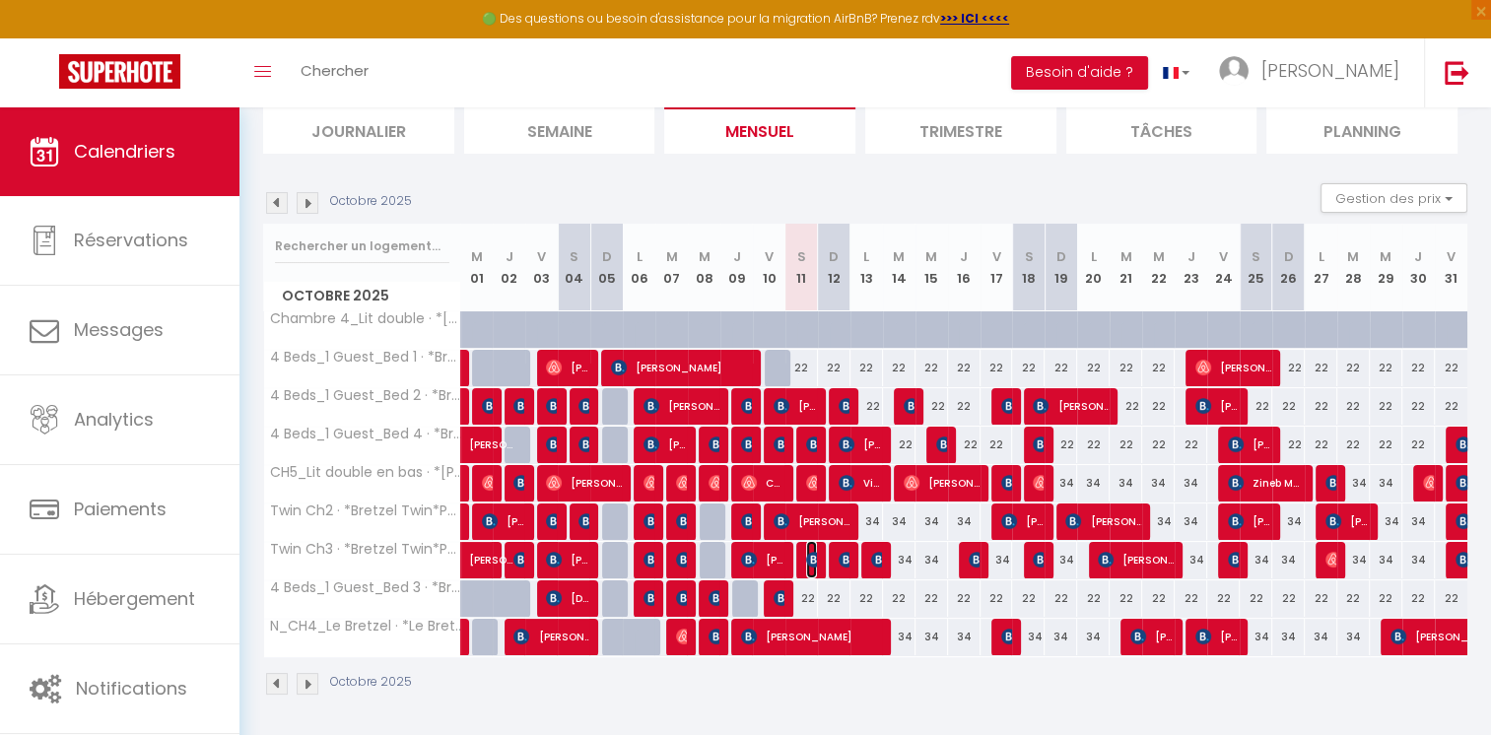
select select "1"
select select
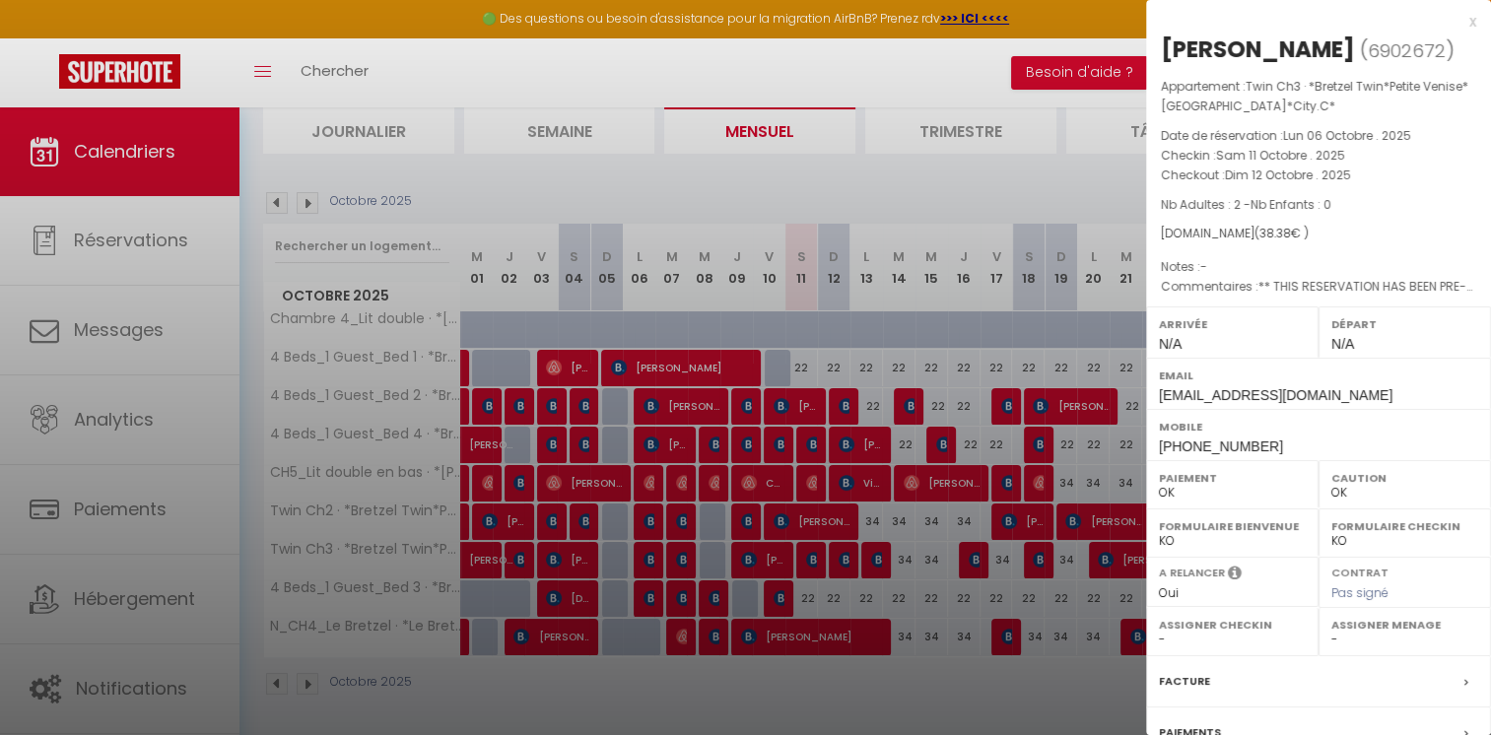
click at [773, 187] on div at bounding box center [745, 367] width 1491 height 735
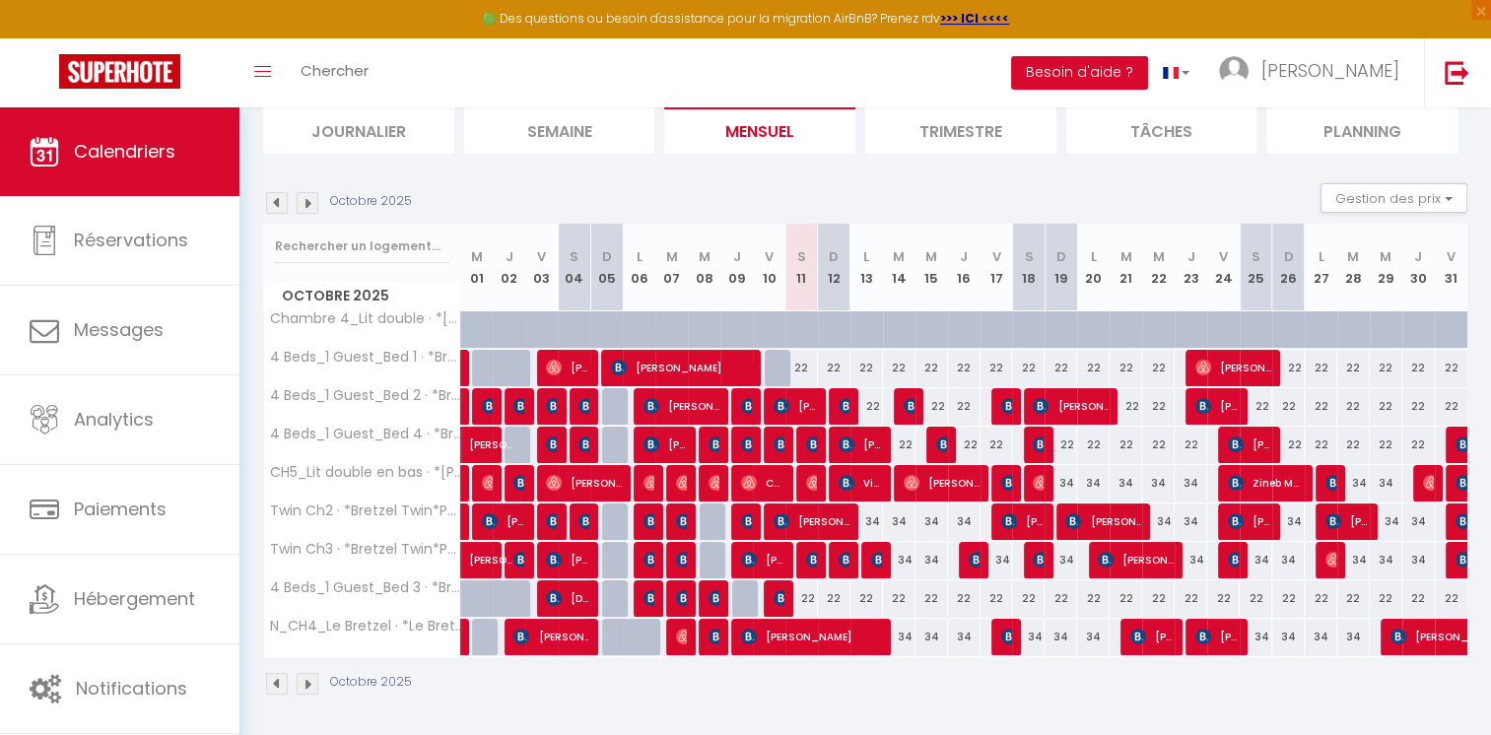
click at [804, 439] on div at bounding box center [812, 445] width 33 height 37
click at [812, 437] on img at bounding box center [814, 445] width 16 height 16
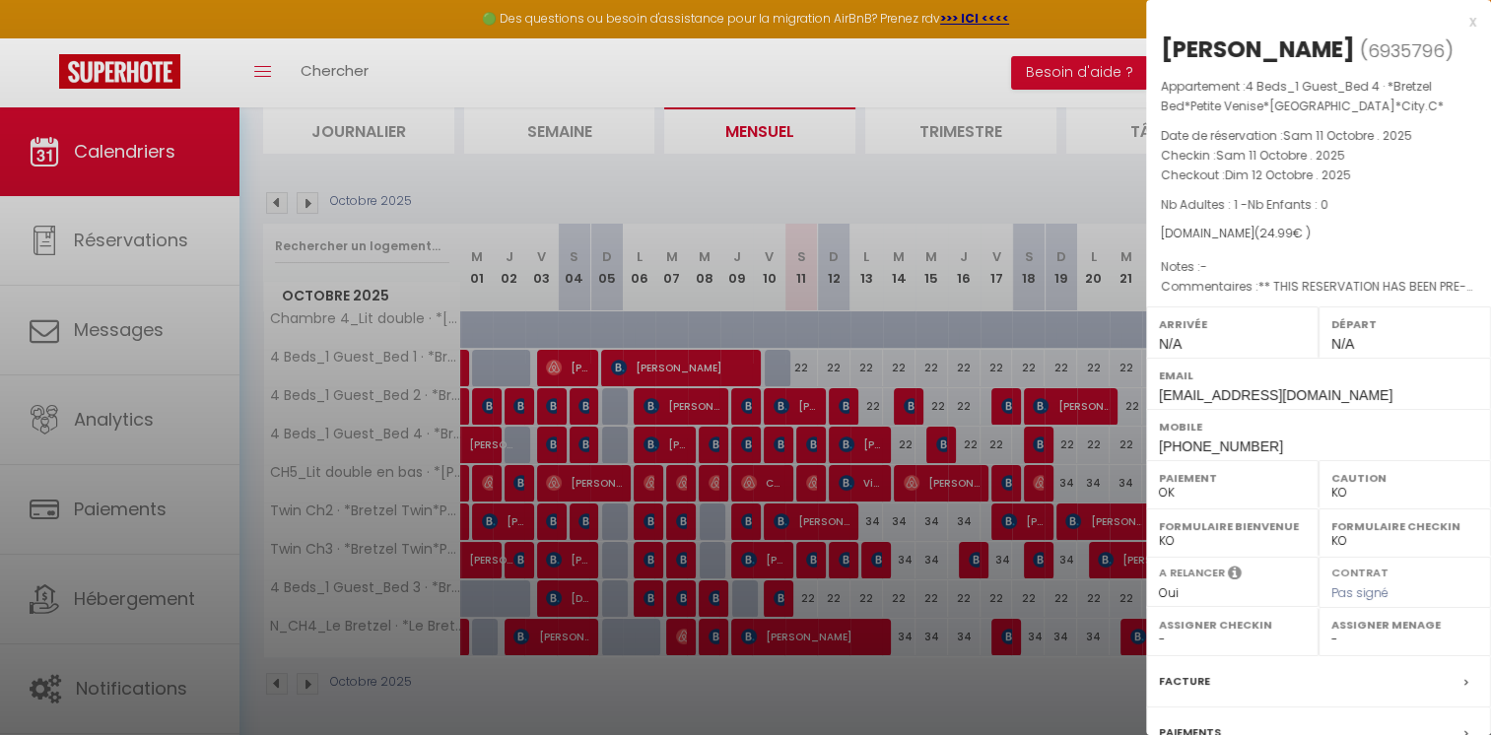
click at [858, 171] on div at bounding box center [745, 367] width 1491 height 735
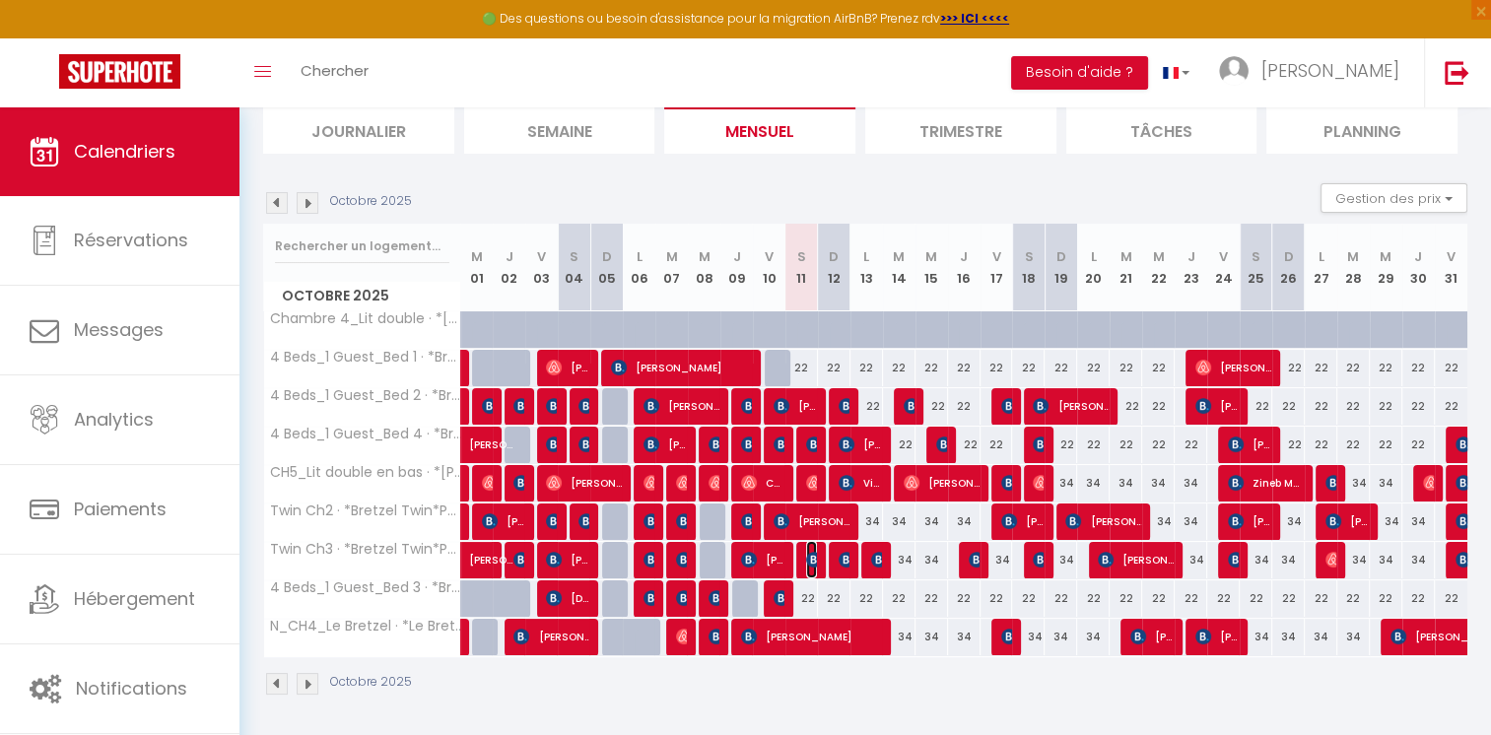
click at [809, 558] on img at bounding box center [814, 560] width 16 height 16
select select "OK"
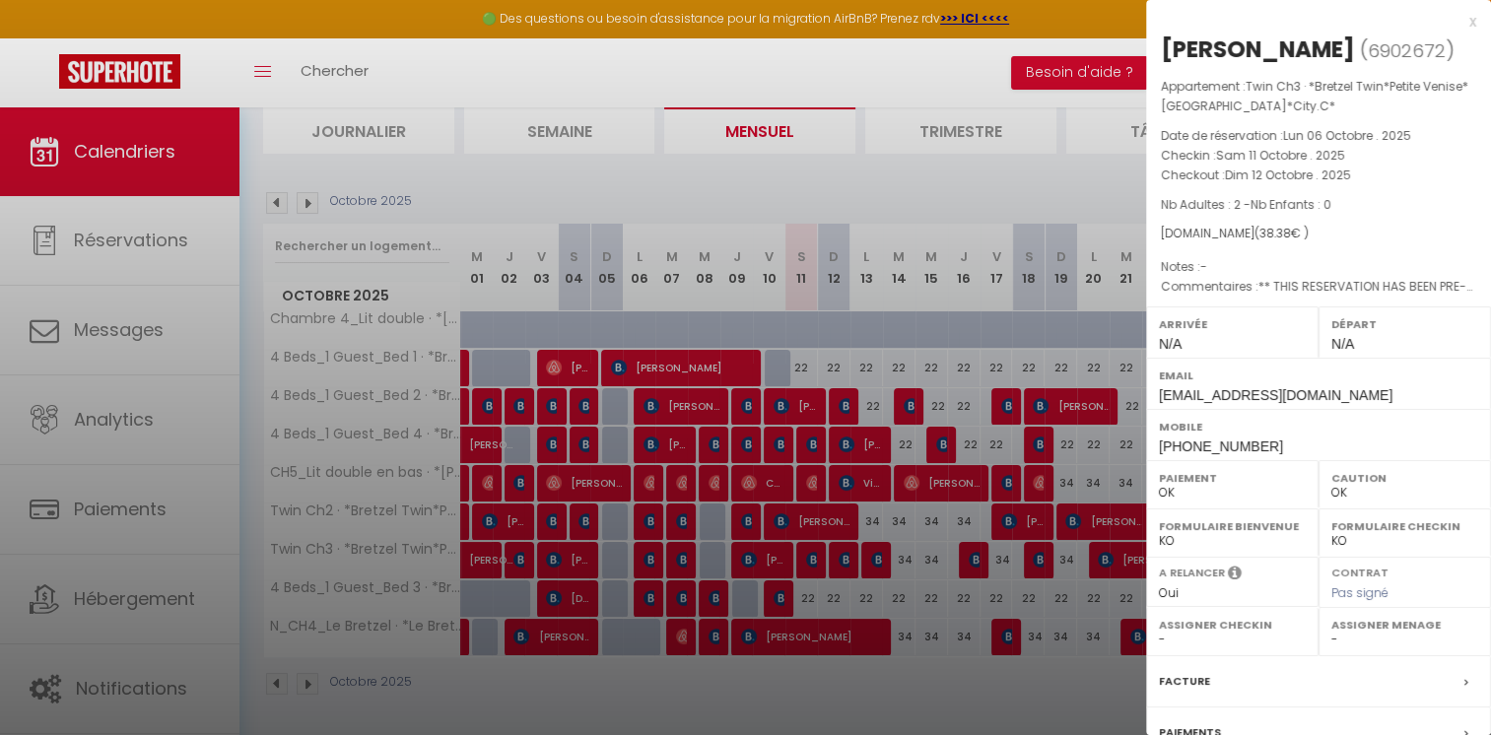
click at [835, 180] on div at bounding box center [745, 367] width 1491 height 735
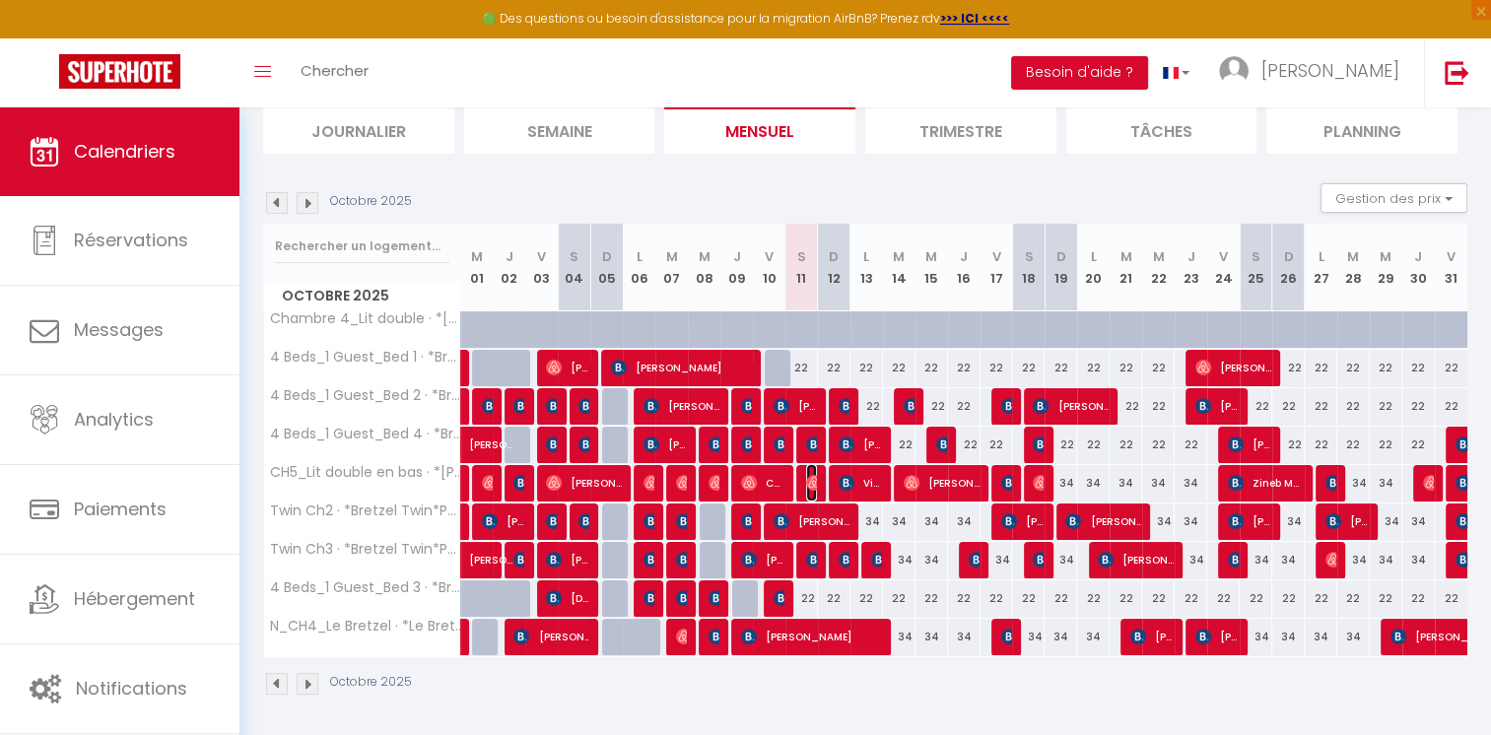
click at [809, 481] on img at bounding box center [814, 483] width 16 height 16
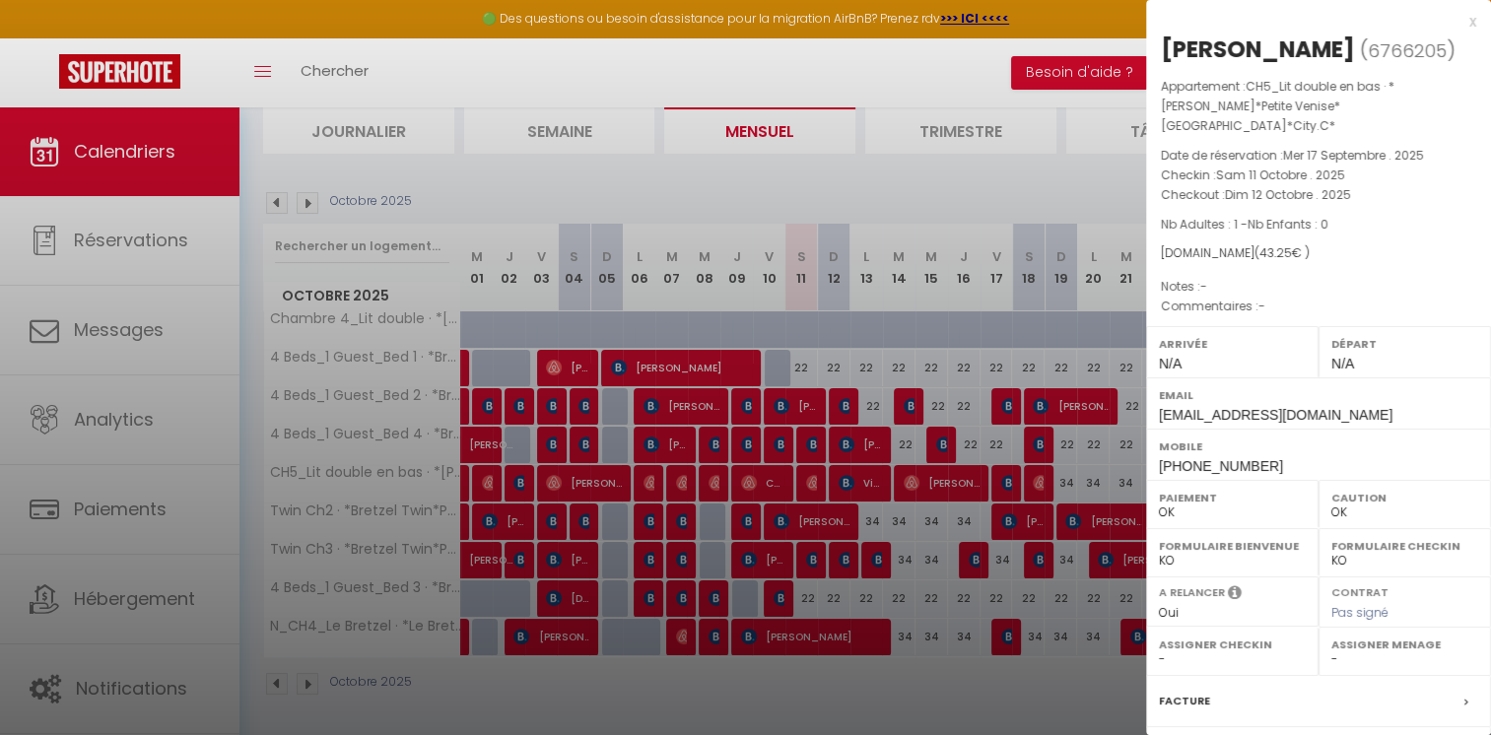
click at [751, 187] on div at bounding box center [745, 367] width 1491 height 735
